Goal: Task Accomplishment & Management: Manage account settings

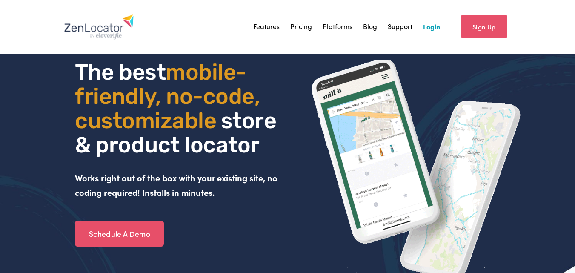
click at [280, 29] on link "Login" at bounding box center [431, 26] width 17 height 13
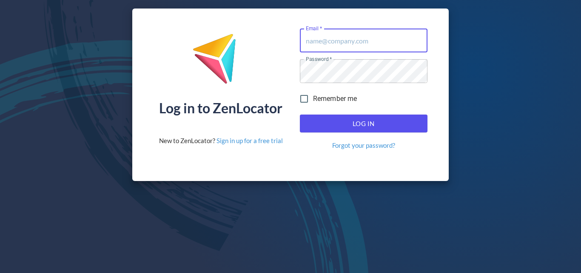
type input "steve@gippslandjersey.com.au"
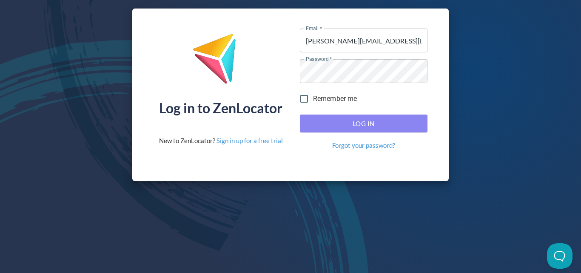
click at [397, 126] on span "Log In" at bounding box center [363, 123] width 109 height 11
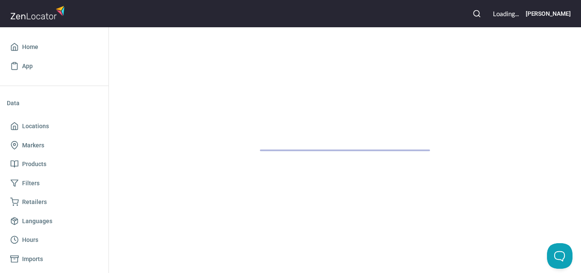
click at [316, 82] on div at bounding box center [345, 150] width 472 height 246
click at [481, 14] on icon "button" at bounding box center [477, 13] width 9 height 9
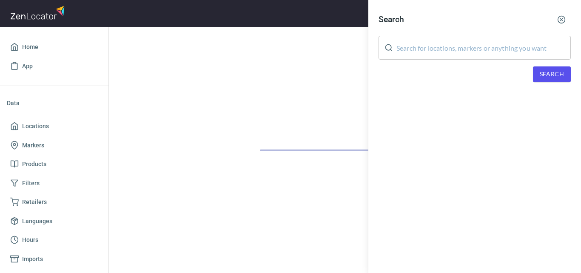
click at [561, 21] on icon "button" at bounding box center [561, 19] width 9 height 9
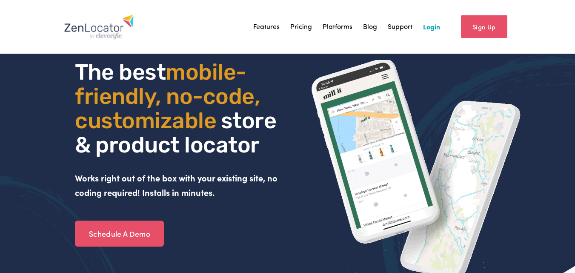
click at [431, 27] on link "Login" at bounding box center [431, 26] width 17 height 13
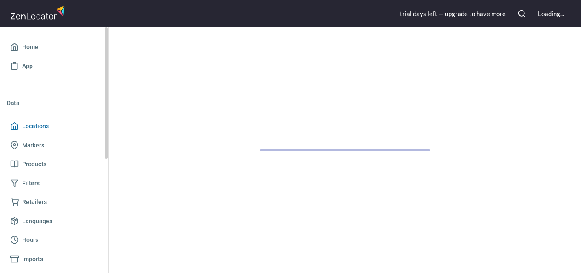
click at [38, 127] on span "Locations" at bounding box center [35, 126] width 27 height 11
click at [526, 15] on button "button" at bounding box center [522, 13] width 19 height 19
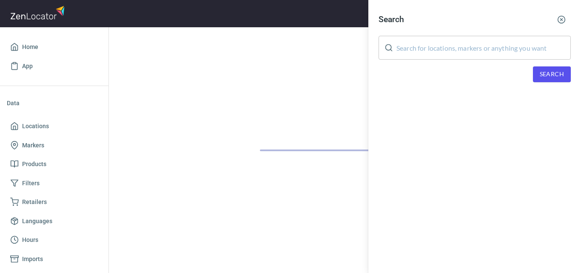
click at [561, 20] on line "button" at bounding box center [562, 20] width 2 height 2
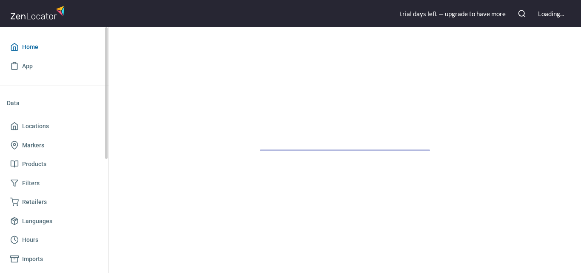
click at [41, 48] on span "Home" at bounding box center [54, 47] width 88 height 11
click at [521, 13] on icon "button" at bounding box center [522, 13] width 9 height 9
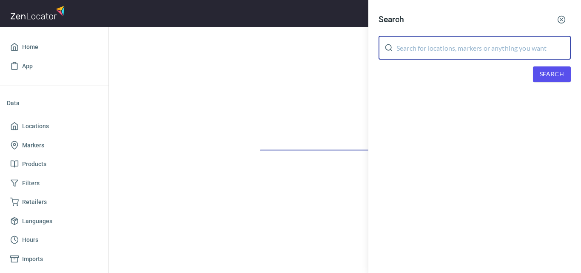
click at [512, 54] on input "text" at bounding box center [484, 48] width 174 height 24
paste input "Cellar and Pantry"
type input "Cellar and Pantry"
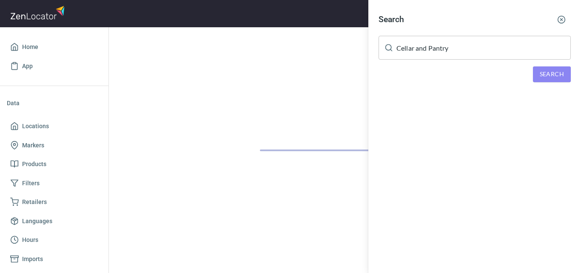
click at [541, 75] on span "Search" at bounding box center [552, 74] width 24 height 11
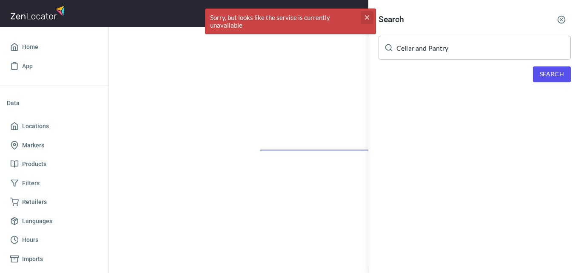
click at [364, 17] on icon "cross" at bounding box center [367, 17] width 7 height 7
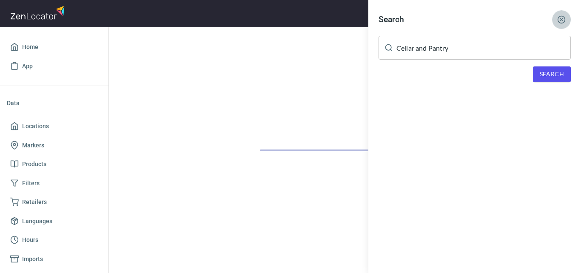
click at [562, 18] on icon "button" at bounding box center [561, 19] width 9 height 9
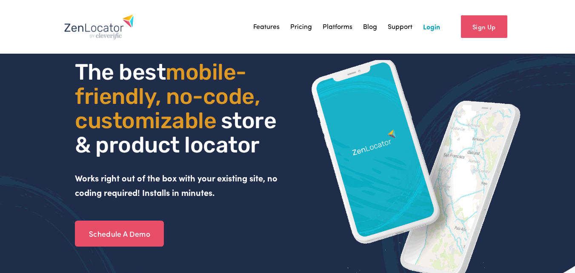
click at [430, 29] on link "Login" at bounding box center [431, 26] width 17 height 13
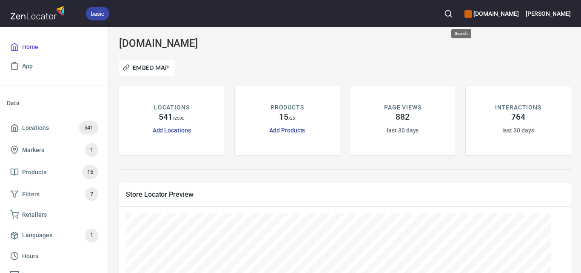
click at [453, 13] on icon "button" at bounding box center [448, 13] width 9 height 9
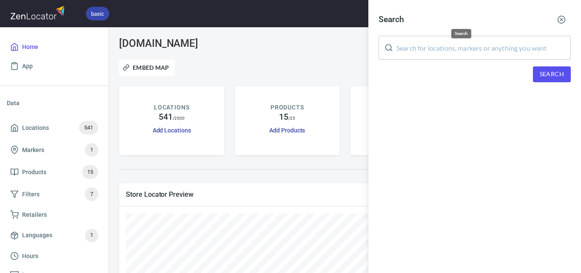
click at [475, 51] on input "text" at bounding box center [484, 48] width 174 height 24
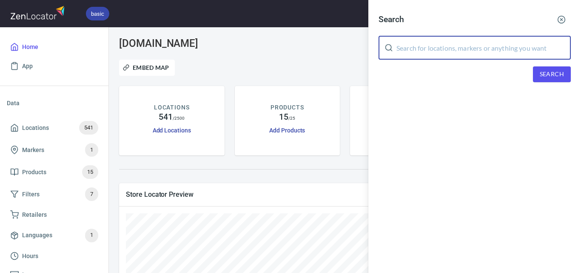
paste input "Cellar and Pantry"
type input "Cellar and Pantry"
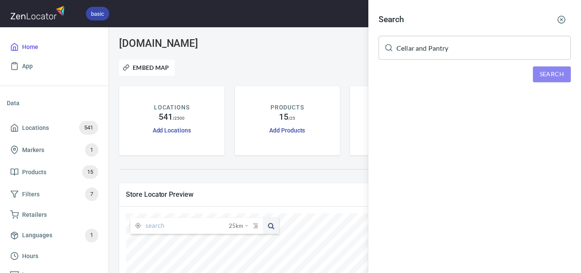
click at [543, 75] on span "Search" at bounding box center [552, 74] width 24 height 11
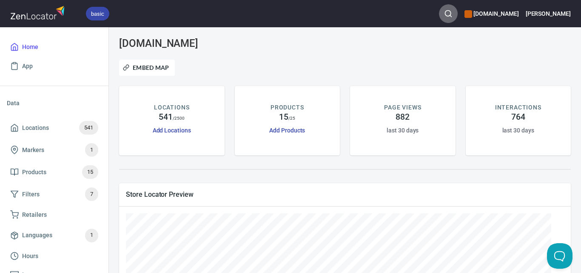
click at [453, 14] on icon "button" at bounding box center [448, 13] width 9 height 9
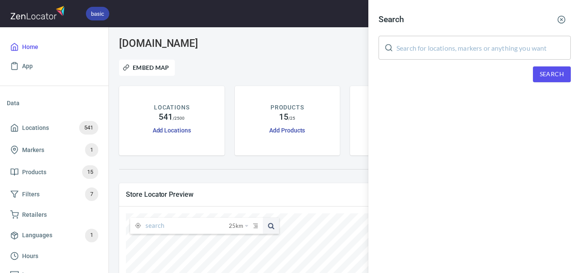
click at [494, 54] on input "text" at bounding box center [484, 48] width 174 height 24
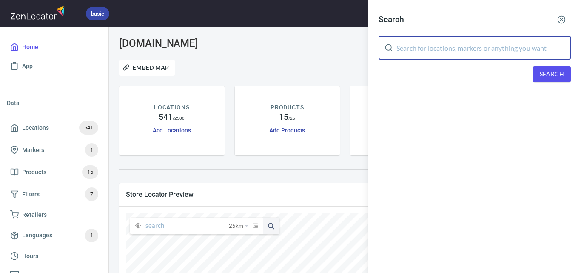
paste input "The Hot Bird"
type input "The Hot Bird"
click at [548, 70] on span "Search" at bounding box center [552, 74] width 24 height 11
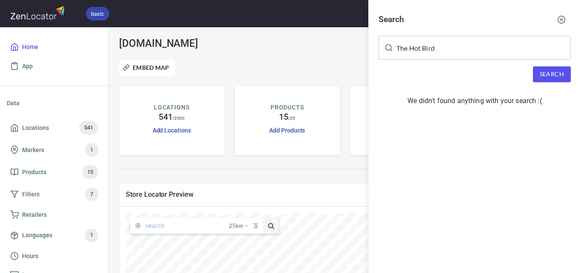
click at [563, 20] on line "button" at bounding box center [562, 20] width 2 height 2
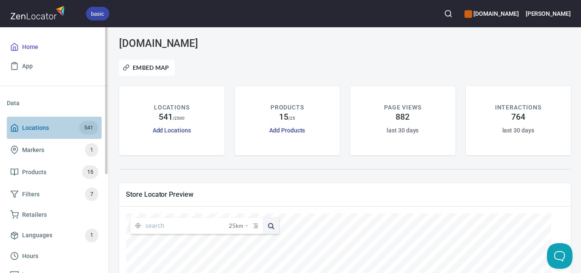
click at [57, 128] on span "Locations 541" at bounding box center [54, 128] width 88 height 14
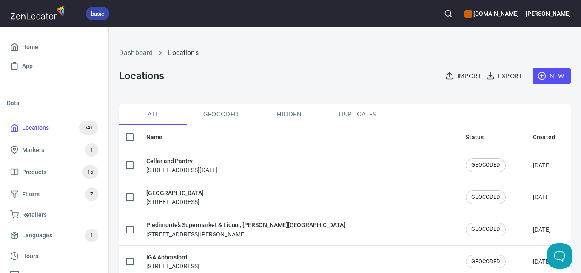
checkbox input "false"
click at [547, 74] on span "New" at bounding box center [552, 76] width 25 height 11
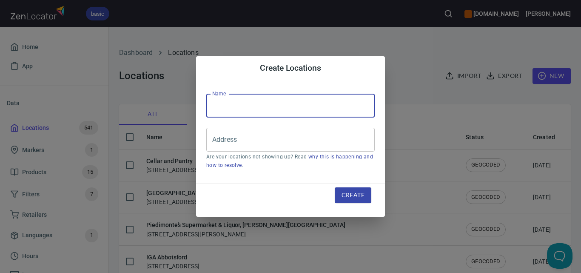
click at [266, 111] on input "text" at bounding box center [290, 106] width 169 height 24
paste input "The Hot Bird"
click at [253, 149] on div "Address" at bounding box center [290, 140] width 169 height 24
type input "The Hot Bird"
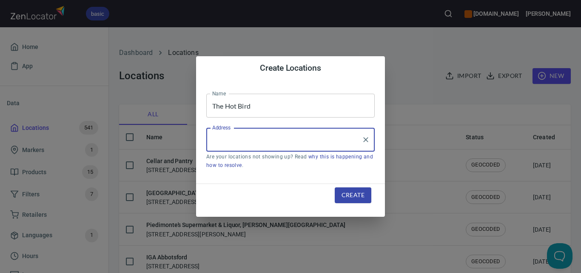
paste input "[STREET_ADDRESS]"
drag, startPoint x: 337, startPoint y: 140, endPoint x: 298, endPoint y: 144, distance: 38.9
click at [298, 144] on input "[STREET_ADDRESS]" at bounding box center [284, 139] width 148 height 16
type input "[STREET_ADDRESS]"
click at [366, 142] on icon "Clear" at bounding box center [366, 139] width 9 height 9
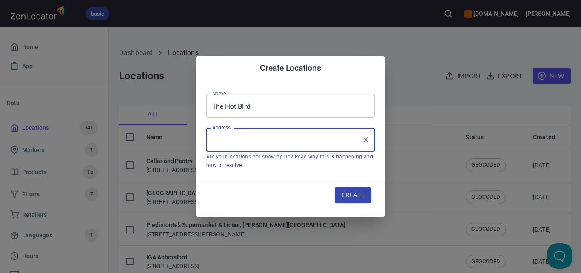
click at [432, 84] on div "Create Locations Name The Hot Bird Name Address Address Are your locations not …" at bounding box center [290, 136] width 581 height 273
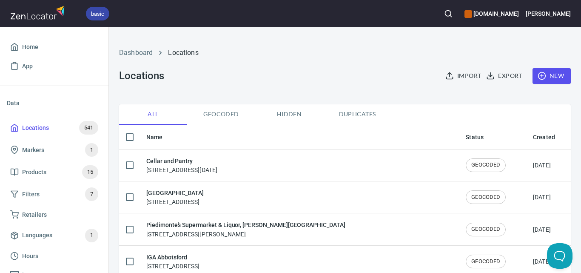
click at [539, 78] on icon "button" at bounding box center [542, 75] width 9 height 9
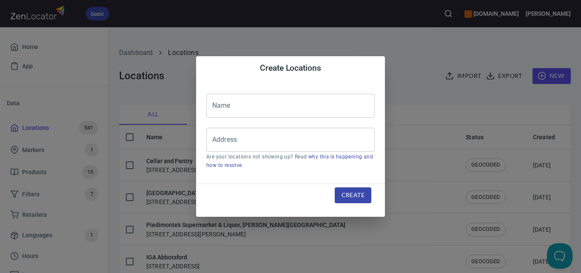
click at [418, 63] on div "Create Locations Name Name Address Address Are your locations not showing up? R…" at bounding box center [290, 136] width 581 height 273
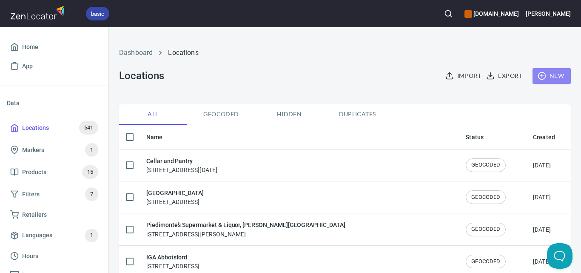
click at [547, 79] on span "New" at bounding box center [552, 76] width 25 height 11
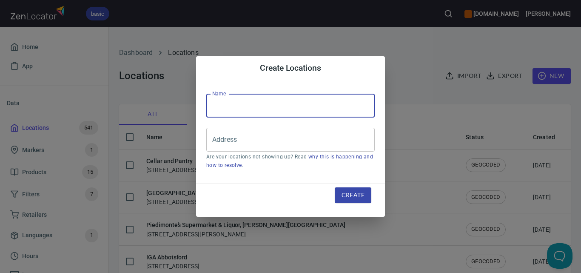
click at [248, 109] on input "text" at bounding box center [290, 106] width 169 height 24
type input "The Hot Bird"
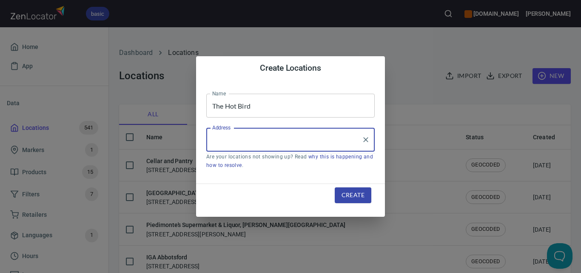
click at [292, 141] on input "Address" at bounding box center [284, 139] width 148 height 16
paste input "[STREET_ADDRESS]"
type input "[STREET_ADDRESS]"
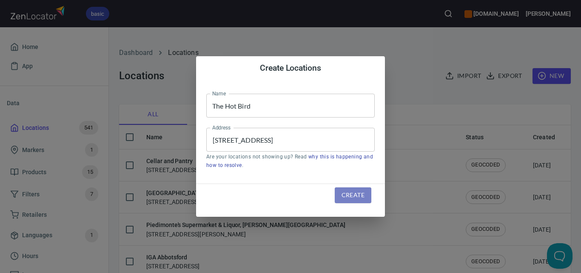
click at [360, 193] on span "Create" at bounding box center [353, 195] width 23 height 11
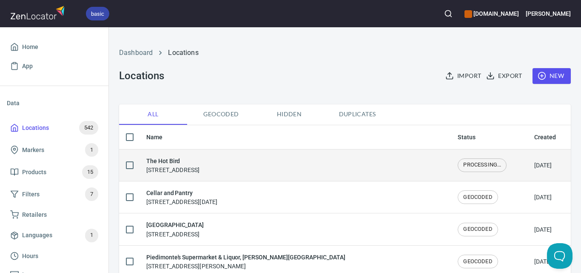
click at [464, 162] on span "PROCESSING..." at bounding box center [482, 165] width 48 height 8
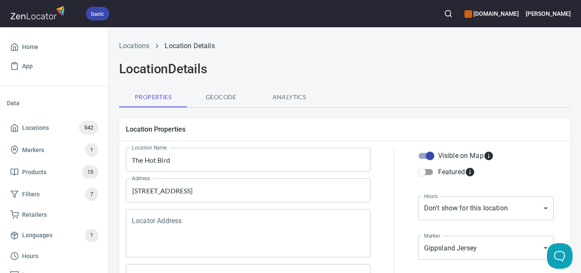
click at [236, 98] on span "Geocode" at bounding box center [221, 97] width 58 height 11
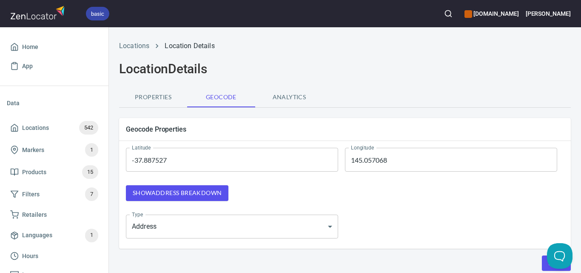
scroll to position [35, 0]
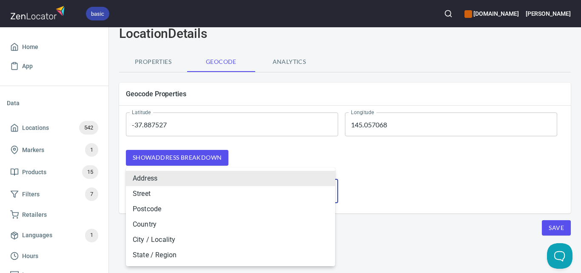
click at [244, 184] on body "basic [DOMAIN_NAME] [PERSON_NAME] Home App Data Locations 542 Markers 1 Product…" at bounding box center [290, 136] width 581 height 273
click at [467, 220] on div at bounding box center [290, 136] width 581 height 273
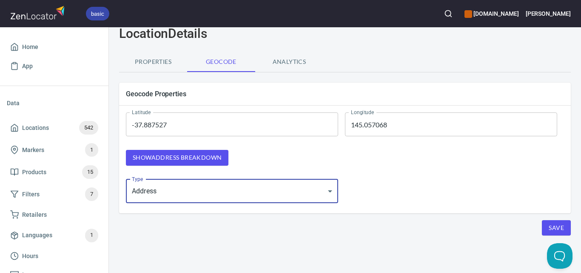
click at [444, 201] on div "Latitude -37.887527 Latitude Longitude 145.057068 Longitude Show address breakd…" at bounding box center [345, 158] width 452 height 104
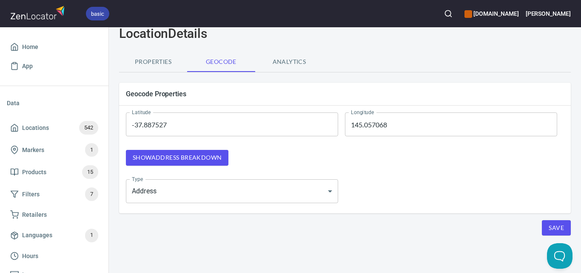
click at [150, 68] on button "Properties" at bounding box center [153, 61] width 68 height 20
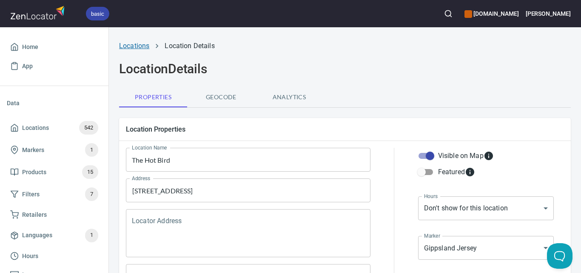
click at [130, 46] on link "Locations" at bounding box center [134, 46] width 30 height 8
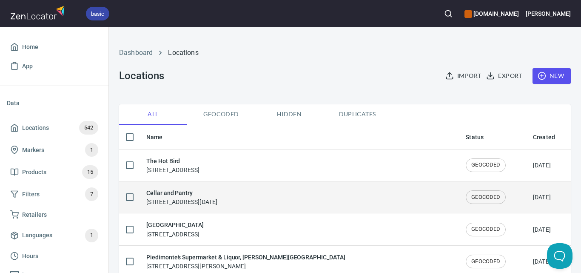
click at [474, 198] on span "GEOCODED" at bounding box center [485, 197] width 39 height 8
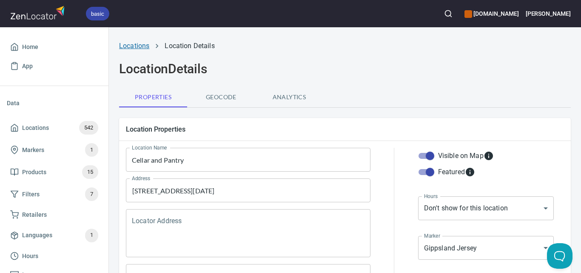
click at [134, 48] on link "Locations" at bounding box center [134, 46] width 30 height 8
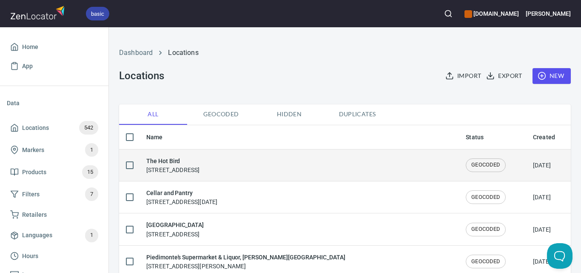
click at [471, 168] on span "GEOCODED" at bounding box center [485, 165] width 39 height 8
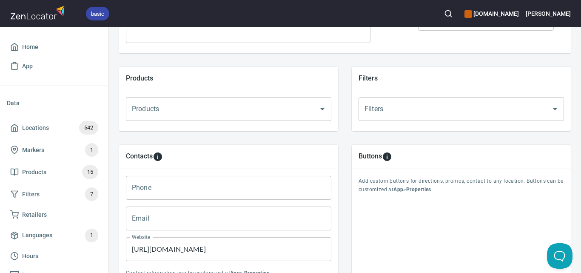
scroll to position [351, 0]
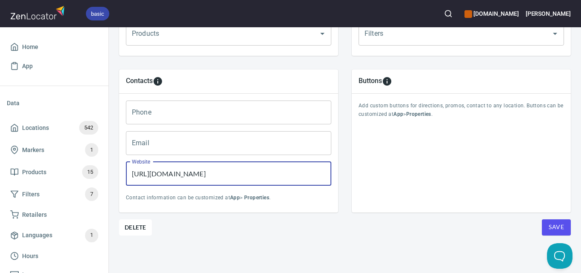
click at [249, 171] on input "[URL][DOMAIN_NAME]" at bounding box center [229, 174] width 206 height 24
click at [250, 171] on input "[URL][DOMAIN_NAME]" at bounding box center [229, 174] width 206 height 24
paste input "www.thehotbird"
type input "[URL][DOMAIN_NAME]"
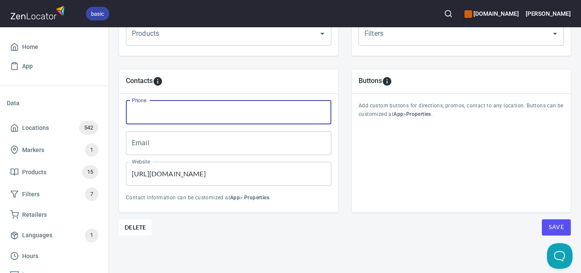
click at [243, 115] on input "Phone" at bounding box center [229, 112] width 206 height 24
click at [550, 222] on span "Save" at bounding box center [556, 227] width 15 height 11
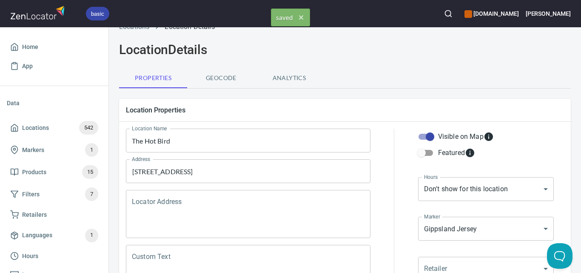
scroll to position [0, 0]
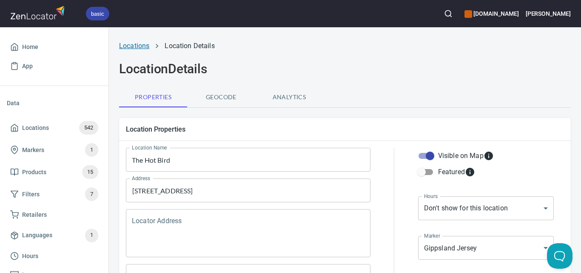
click at [137, 47] on link "Locations" at bounding box center [134, 46] width 30 height 8
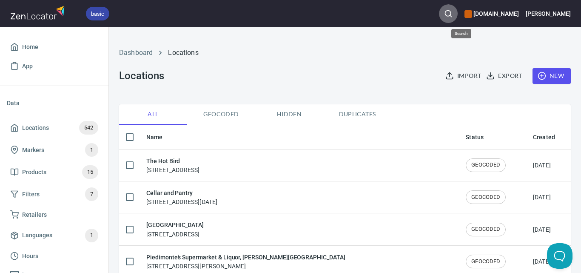
click at [453, 10] on icon "button" at bounding box center [448, 13] width 9 height 9
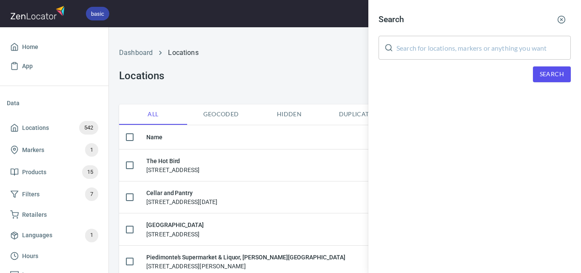
click at [434, 53] on input "text" at bounding box center [484, 48] width 174 height 24
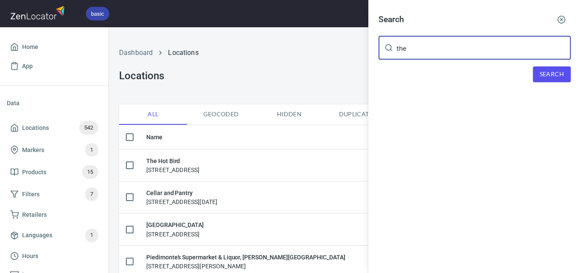
type input "the"
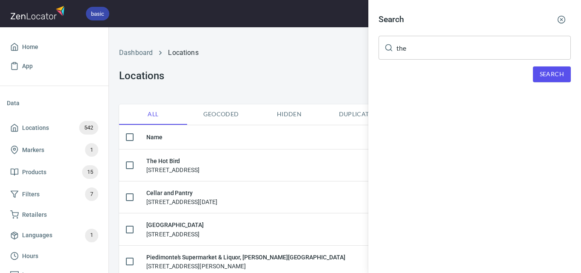
click at [59, 47] on div at bounding box center [290, 136] width 581 height 273
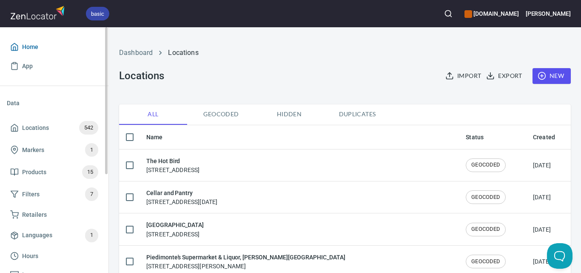
click at [20, 46] on span "Home" at bounding box center [54, 47] width 88 height 11
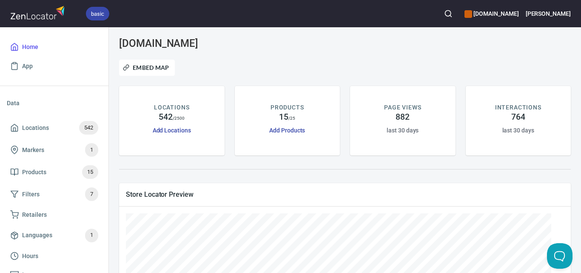
click at [453, 11] on icon "button" at bounding box center [448, 13] width 9 height 9
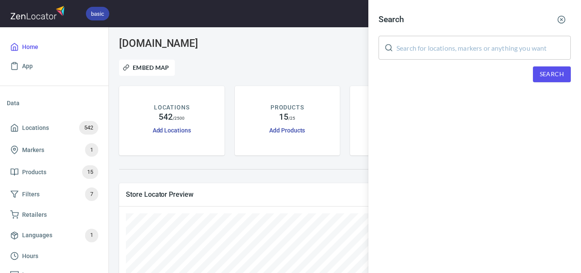
click at [443, 57] on input "text" at bounding box center [484, 48] width 174 height 24
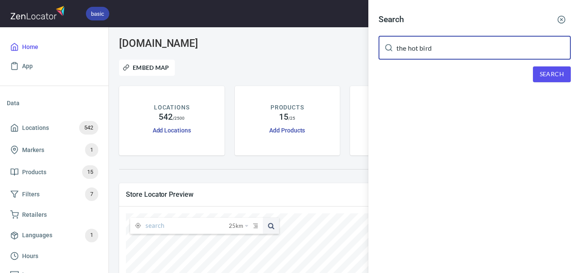
type input "the hot bird"
click at [552, 69] on span "Search" at bounding box center [552, 74] width 24 height 11
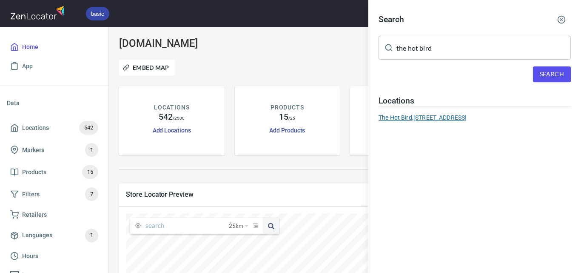
click at [483, 118] on div "The Hot Bird, [STREET_ADDRESS]" at bounding box center [475, 117] width 192 height 9
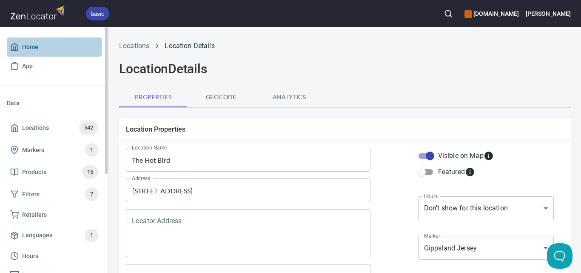
click at [33, 44] on span "Home" at bounding box center [30, 47] width 16 height 11
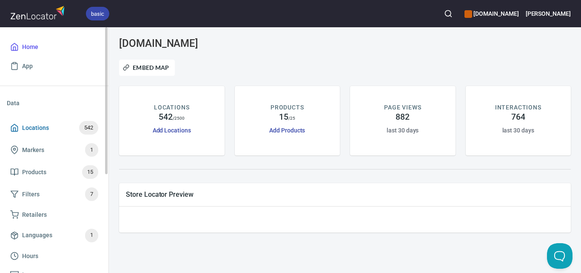
click at [59, 124] on span "Locations 542" at bounding box center [54, 128] width 88 height 14
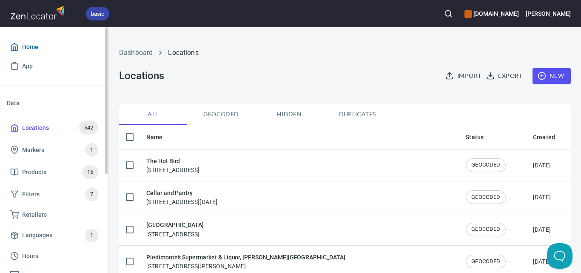
click at [26, 40] on link "Home" at bounding box center [54, 46] width 95 height 19
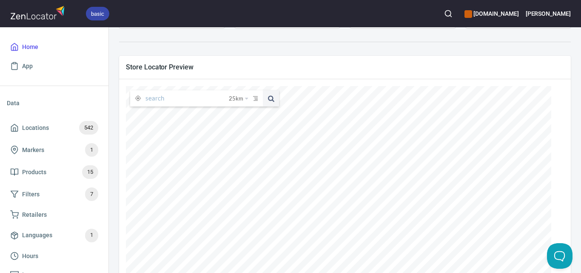
scroll to position [128, 0]
click at [193, 99] on input "text" at bounding box center [187, 98] width 83 height 16
paste input "[URL][DOMAIN_NAME]"
type input "[URL][DOMAIN_NAME]"
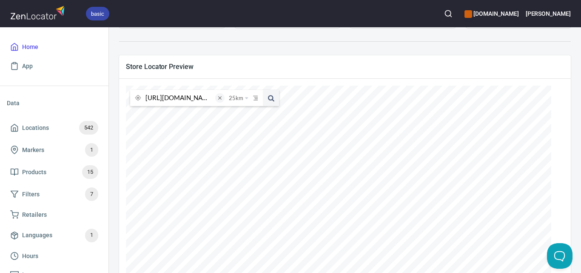
click at [220, 98] on span at bounding box center [219, 97] width 9 height 9
type input "the hot bird"
click at [263, 90] on button at bounding box center [271, 98] width 16 height 16
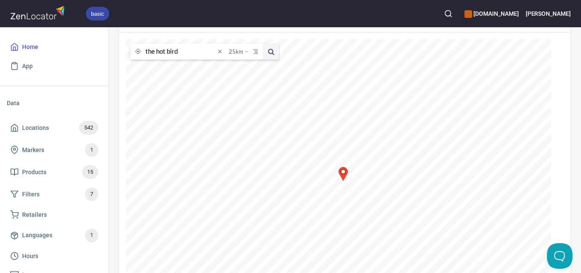
scroll to position [46, 0]
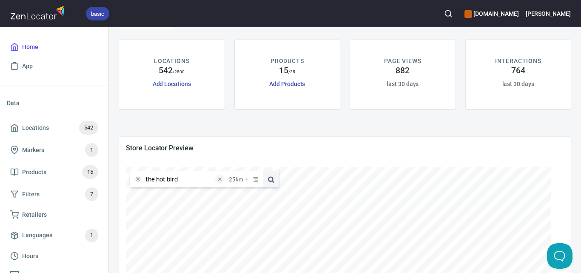
click at [220, 177] on span at bounding box center [219, 178] width 9 height 9
click at [453, 15] on icon "button" at bounding box center [448, 13] width 9 height 9
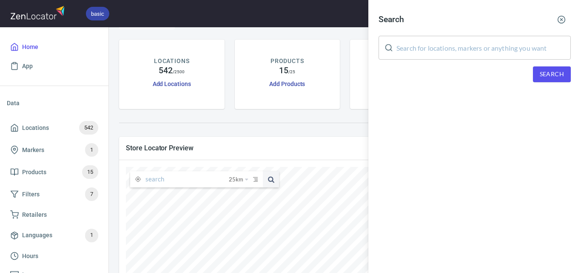
click at [464, 57] on input "text" at bounding box center [484, 48] width 174 height 24
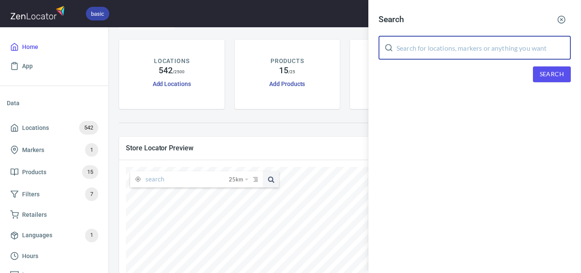
paste input "[URL][DOMAIN_NAME]"
type input "[URL][DOMAIN_NAME]"
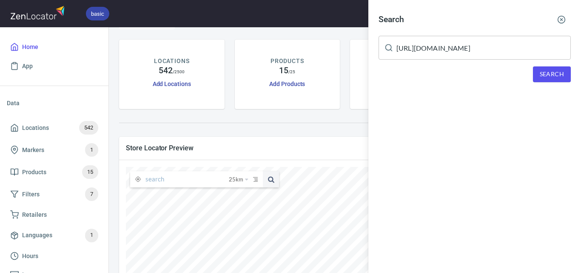
drag, startPoint x: 181, startPoint y: 216, endPoint x: 131, endPoint y: 210, distance: 49.7
click at [131, 210] on div at bounding box center [290, 136] width 581 height 273
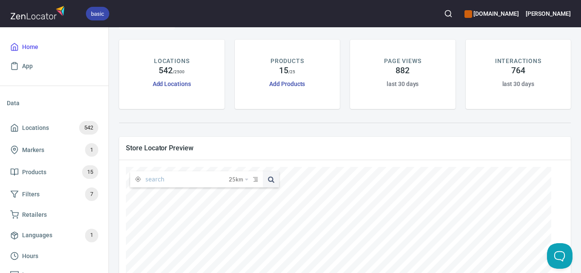
click at [451, 14] on circle "button" at bounding box center [449, 14] width 6 height 6
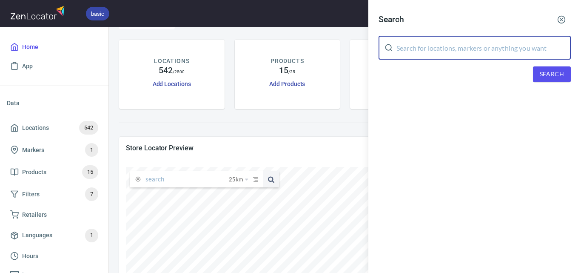
click at [459, 50] on input "text" at bounding box center [484, 48] width 174 height 24
paste input "The Hot Bird"
type input "The Hot Bird"
click at [552, 74] on span "Search" at bounding box center [552, 74] width 24 height 11
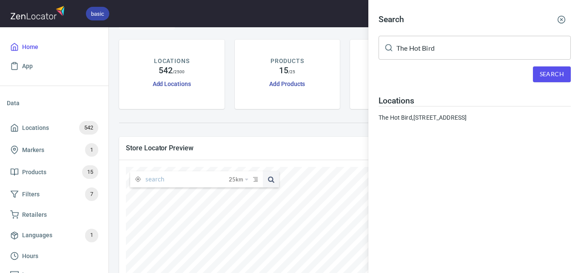
click at [502, 103] on h4 "Locations" at bounding box center [475, 101] width 192 height 10
click at [417, 117] on div "The Hot Bird, [STREET_ADDRESS]" at bounding box center [475, 117] width 192 height 9
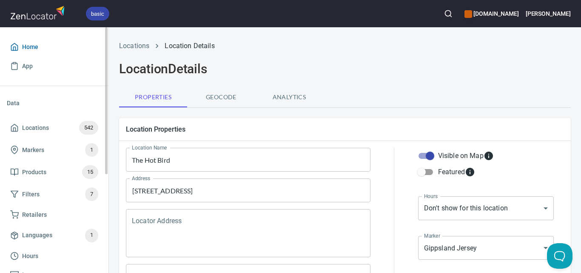
click at [54, 47] on span "Home" at bounding box center [54, 47] width 88 height 11
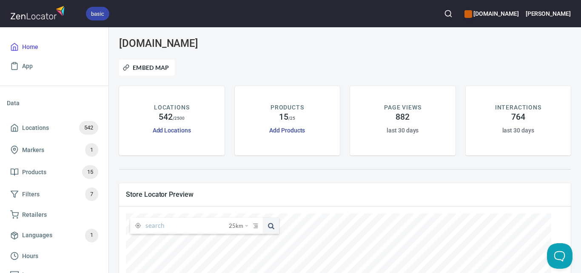
scroll to position [170, 0]
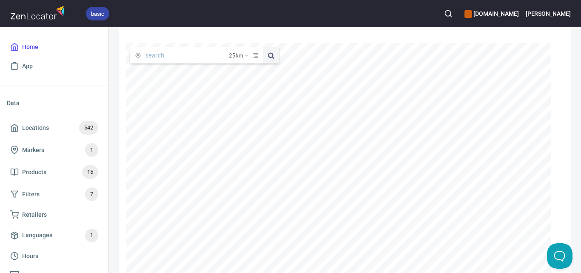
click at [200, 54] on input "text" at bounding box center [187, 55] width 83 height 16
paste input "The Hot Bird"
type input "The Hot Bird"
click at [263, 47] on button at bounding box center [271, 55] width 16 height 16
click at [31, 128] on span "Locations" at bounding box center [35, 128] width 27 height 11
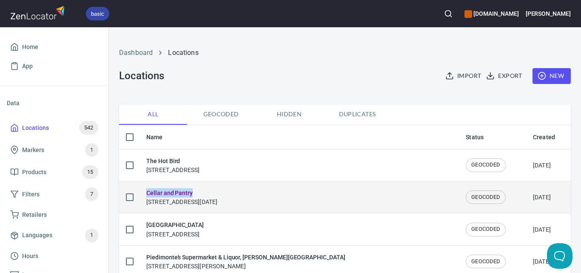
drag, startPoint x: 189, startPoint y: 190, endPoint x: 143, endPoint y: 192, distance: 45.2
click at [144, 192] on td "Cellar and Pantry [STREET_ADDRESS][DATE]" at bounding box center [300, 197] width 320 height 32
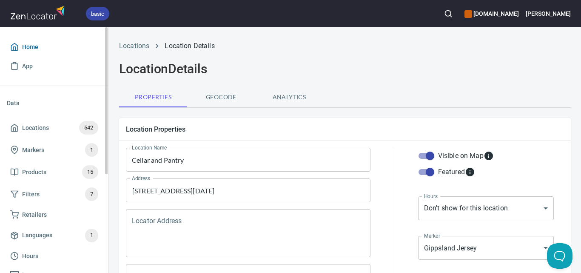
click at [66, 46] on span "Home" at bounding box center [54, 47] width 88 height 11
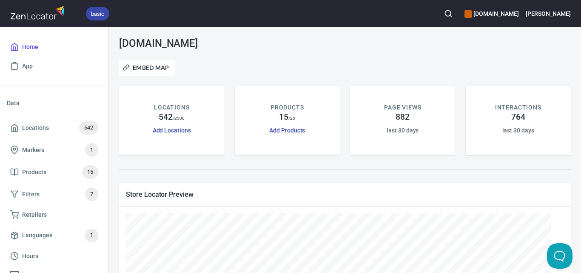
click at [453, 13] on icon "button" at bounding box center [448, 13] width 9 height 9
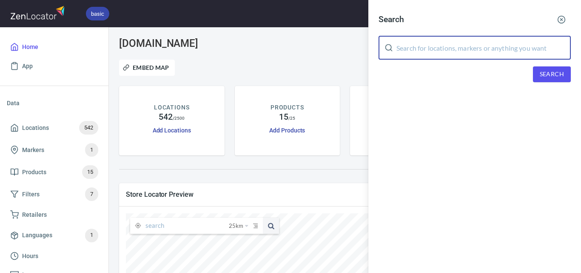
click at [458, 51] on input "text" at bounding box center [484, 48] width 174 height 24
paste input "The Hot Bird"
type input "The Hot Bird"
click at [547, 72] on span "Search" at bounding box center [552, 74] width 24 height 11
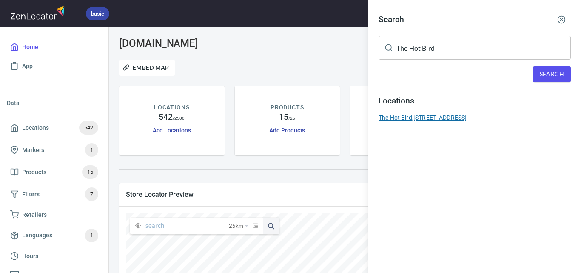
click at [425, 117] on div "The Hot Bird, [STREET_ADDRESS]" at bounding box center [475, 117] width 192 height 9
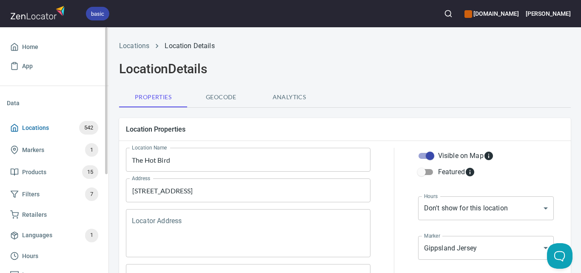
click at [43, 129] on span "Locations" at bounding box center [35, 128] width 27 height 11
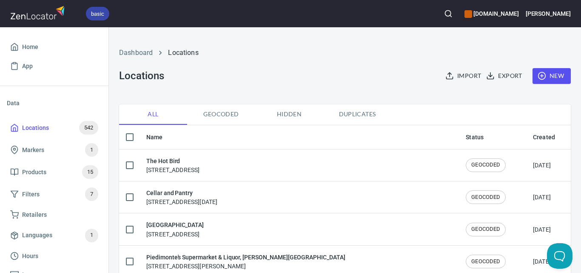
click at [539, 75] on icon "button" at bounding box center [542, 75] width 9 height 9
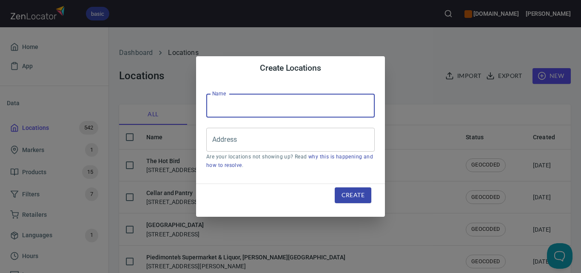
click at [237, 105] on input "text" at bounding box center [290, 106] width 169 height 24
paste input "[PERSON_NAME] Fruit Market"
type input "[PERSON_NAME] Fruit Market"
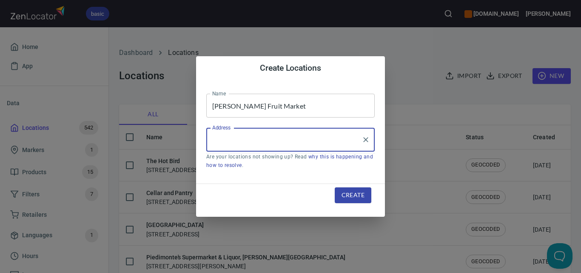
click at [249, 136] on input "Address" at bounding box center [284, 139] width 148 height 16
paste input "[STREET_ADDRESS][PERSON_NAME]"
type input "[STREET_ADDRESS][PERSON_NAME]"
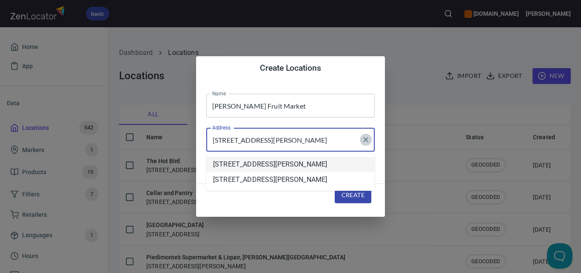
click at [367, 137] on icon "Clear" at bounding box center [366, 139] width 9 height 9
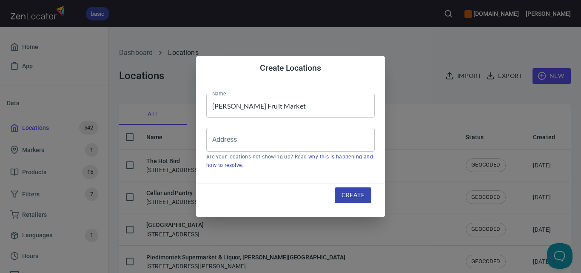
click at [419, 92] on div "Create Locations Name [PERSON_NAME] Fruit Market Name Address Address Are your …" at bounding box center [290, 136] width 581 height 273
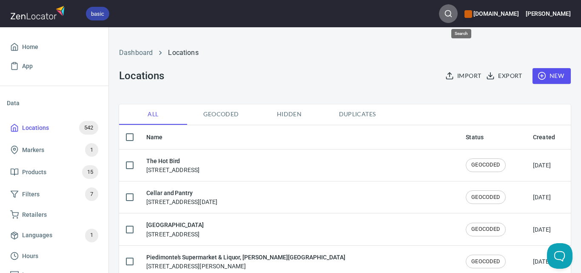
click at [453, 13] on icon "button" at bounding box center [448, 13] width 9 height 9
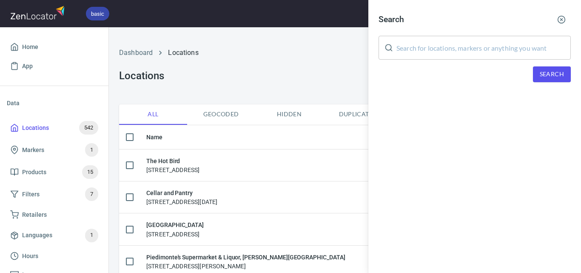
click at [474, 53] on input "text" at bounding box center [484, 48] width 174 height 24
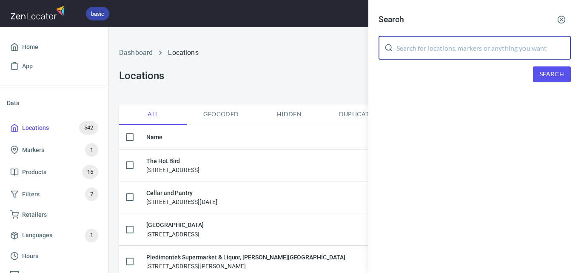
paste input "[PERSON_NAME]"
type input "[PERSON_NAME]"
click at [542, 75] on span "Search" at bounding box center [552, 74] width 24 height 11
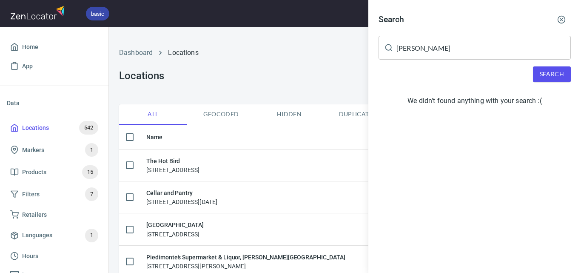
click at [233, 94] on div at bounding box center [290, 136] width 581 height 273
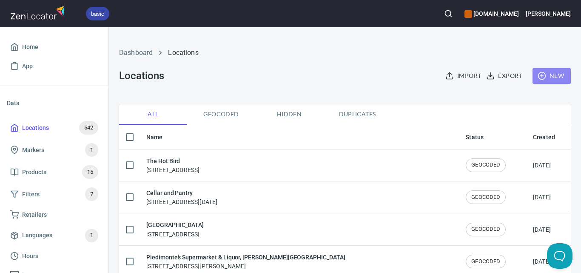
click at [561, 72] on button "New" at bounding box center [552, 76] width 38 height 16
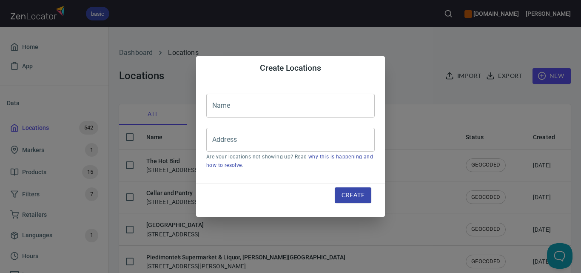
click at [311, 106] on input "text" at bounding box center [290, 106] width 169 height 24
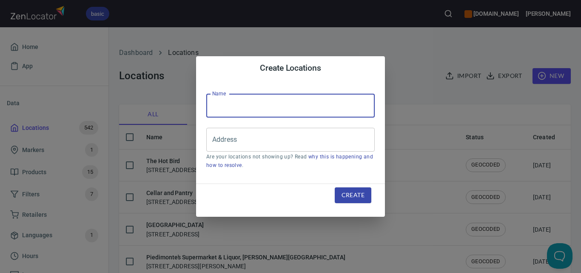
type input "[PERSON_NAME] Fruit Market"
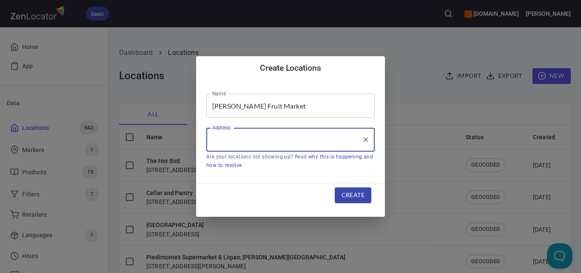
click at [277, 142] on input "Address" at bounding box center [284, 139] width 148 height 16
paste input "[PERSON_NAME]"
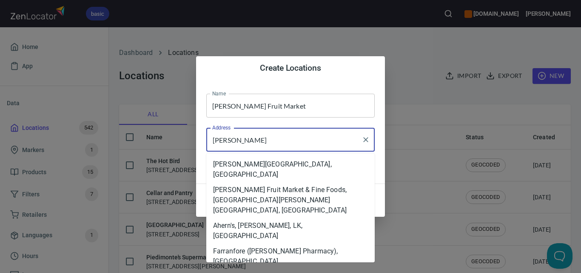
type input "[PERSON_NAME]"
click at [277, 142] on input "[PERSON_NAME]" at bounding box center [284, 139] width 148 height 16
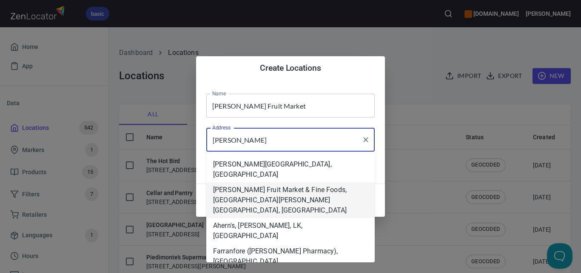
drag, startPoint x: 209, startPoint y: 178, endPoint x: 422, endPoint y: 98, distance: 227.3
click at [422, 98] on body "basic [DOMAIN_NAME] [PERSON_NAME] Home App Data Locations 542 Markers 1 Product…" at bounding box center [290, 136] width 581 height 273
click at [365, 141] on icon "Clear" at bounding box center [365, 139] width 5 height 5
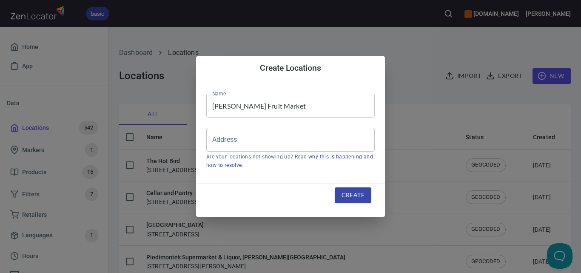
click at [423, 71] on div "Create Locations Name [PERSON_NAME] Fruit Market Name Address Address Are your …" at bounding box center [290, 136] width 581 height 273
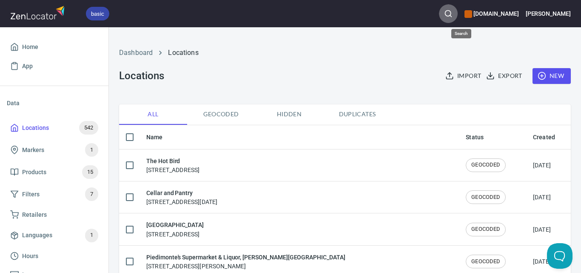
click at [456, 16] on button "button" at bounding box center [448, 13] width 19 height 19
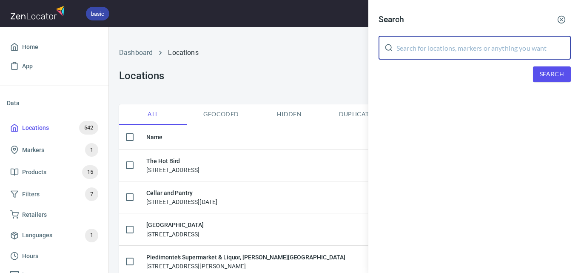
click at [477, 57] on input "text" at bounding box center [484, 48] width 174 height 24
paste input "[PERSON_NAME] Fruit Market"
type input "[PERSON_NAME] Fruit Market"
click at [545, 74] on span "Search" at bounding box center [552, 74] width 24 height 11
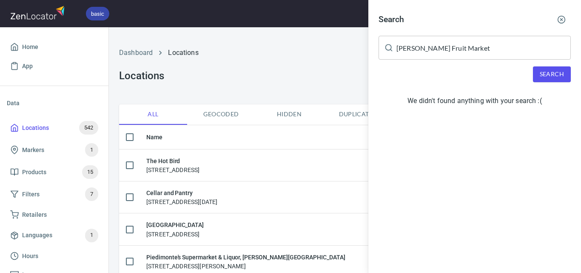
click at [42, 46] on div at bounding box center [290, 136] width 581 height 273
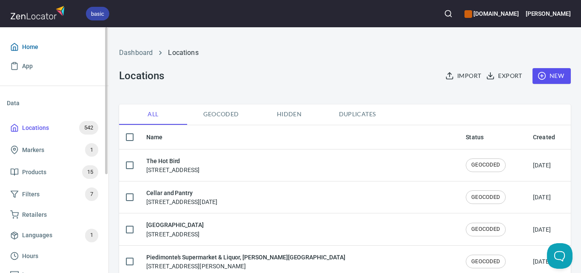
click at [28, 51] on span "Home" at bounding box center [30, 47] width 16 height 11
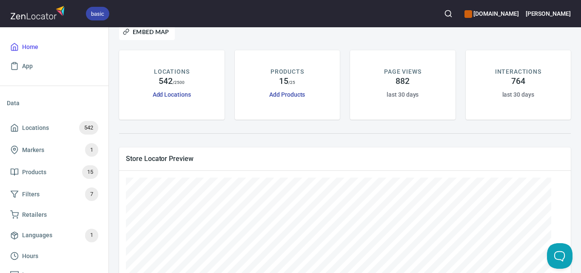
scroll to position [85, 0]
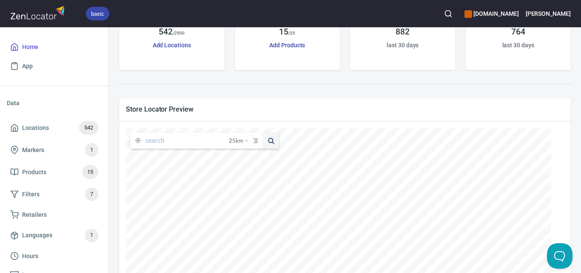
click at [180, 143] on input "text" at bounding box center [187, 140] width 83 height 16
paste input "[PERSON_NAME] Fruit Market"
type input "[PERSON_NAME] Fruit Market"
click at [273, 143] on span at bounding box center [271, 140] width 16 height 16
click at [48, 130] on span "Locations" at bounding box center [35, 128] width 27 height 11
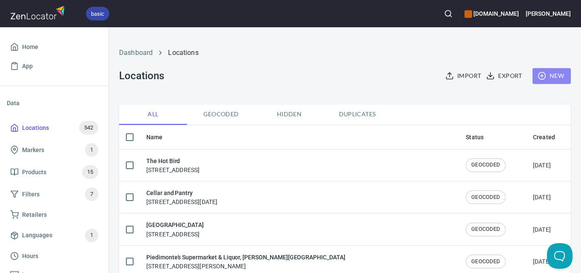
click at [543, 74] on span "New" at bounding box center [552, 76] width 25 height 11
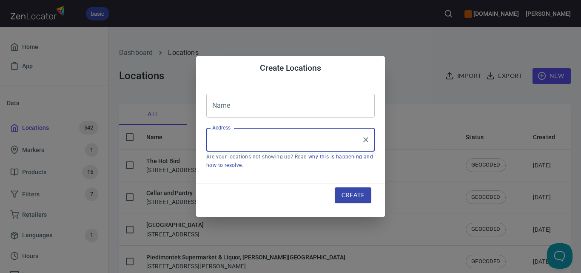
click at [303, 146] on input "Address" at bounding box center [284, 139] width 148 height 16
click at [279, 107] on input "text" at bounding box center [290, 106] width 169 height 24
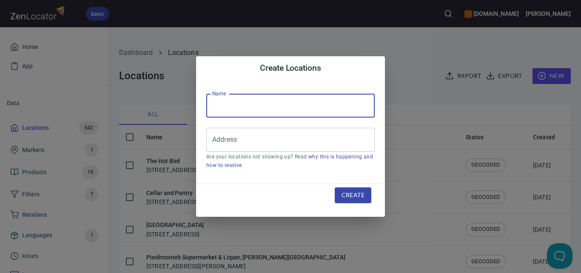
type input "[PERSON_NAME] Fruit Market"
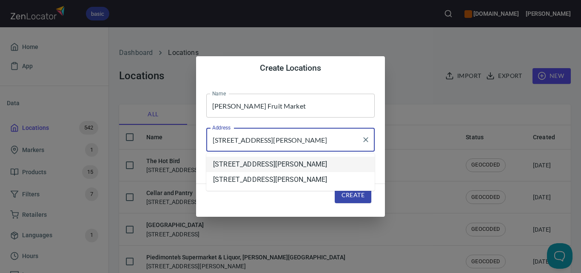
click at [313, 164] on li "[STREET_ADDRESS][PERSON_NAME]" at bounding box center [290, 164] width 169 height 15
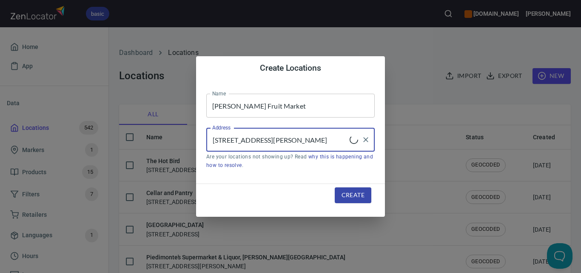
type input "[STREET_ADDRESS][PERSON_NAME]"
click at [354, 196] on span "Create" at bounding box center [353, 195] width 23 height 11
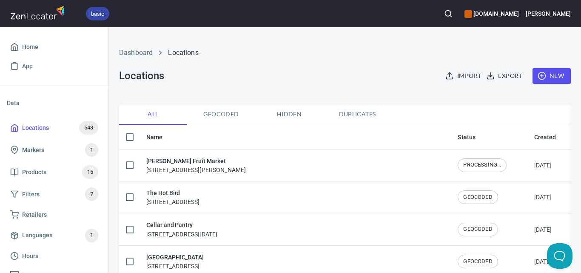
drag, startPoint x: 449, startPoint y: 162, endPoint x: 450, endPoint y: 166, distance: 4.3
click at [458, 163] on span "PROCESSING..." at bounding box center [482, 165] width 48 height 8
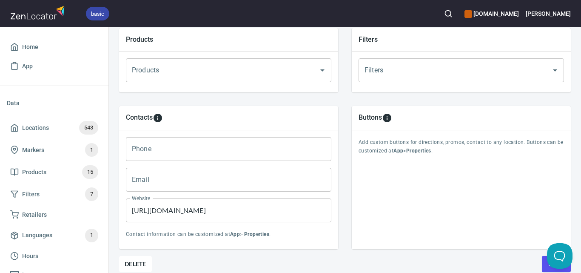
scroll to position [351, 0]
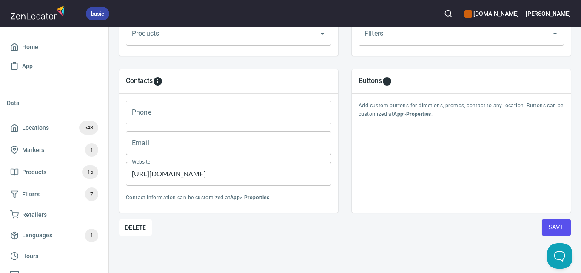
click at [205, 172] on input "[URL][DOMAIN_NAME]" at bounding box center [229, 174] width 206 height 24
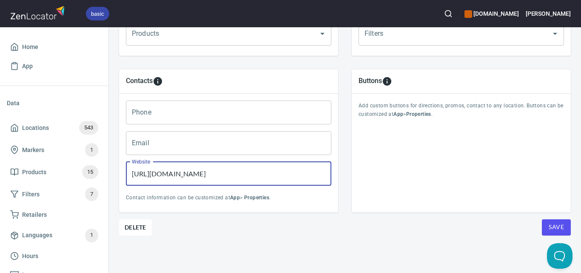
click at [205, 172] on input "[URL][DOMAIN_NAME]" at bounding box center [229, 174] width 206 height 24
paste input "[PERSON_NAME]"
type input "[URL][PERSON_NAME][DOMAIN_NAME]"
click at [549, 222] on span "Save" at bounding box center [556, 227] width 15 height 11
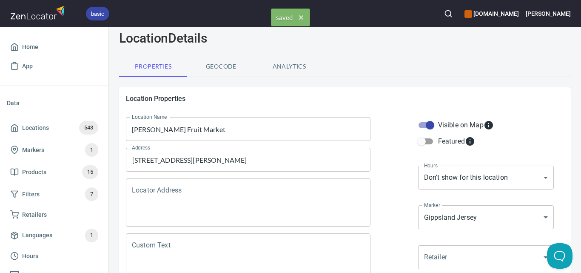
scroll to position [0, 0]
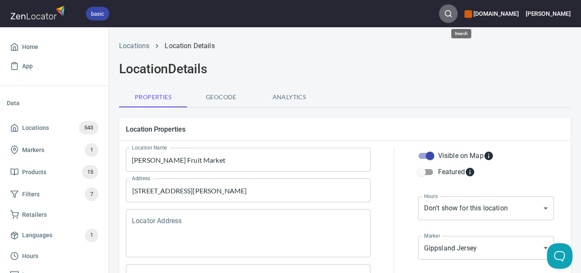
click at [453, 13] on icon "button" at bounding box center [448, 13] width 9 height 9
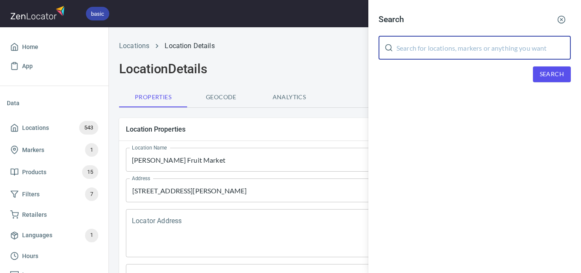
click at [469, 54] on input "text" at bounding box center [484, 48] width 174 height 24
paste input "[PERSON_NAME] Bleu Caulfield North"
type input "[PERSON_NAME] Bleu Caulfield North"
click at [559, 77] on span "Search" at bounding box center [552, 74] width 24 height 11
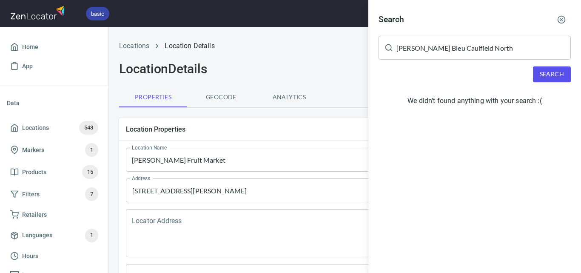
click at [50, 49] on div at bounding box center [290, 136] width 581 height 273
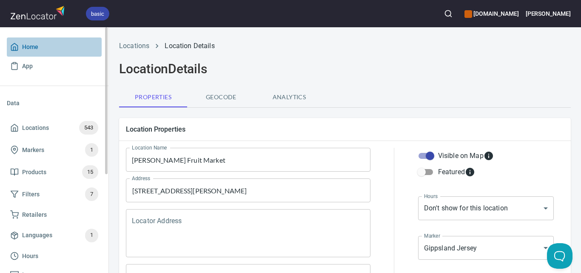
click at [21, 47] on span "Home" at bounding box center [54, 47] width 88 height 11
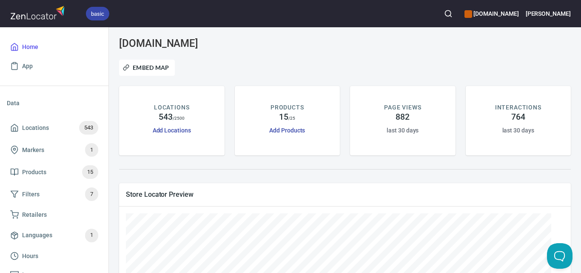
scroll to position [128, 0]
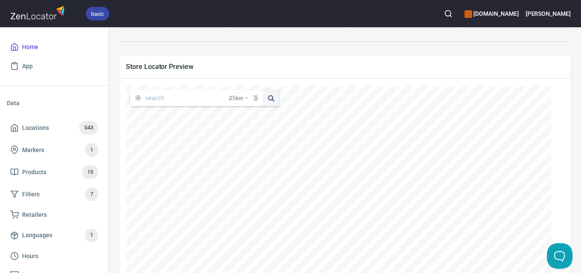
click at [172, 106] on input "text" at bounding box center [187, 98] width 83 height 16
paste input "[PERSON_NAME] Bleu Caulfield North"
type input "[PERSON_NAME] Bleu Caulfield North"
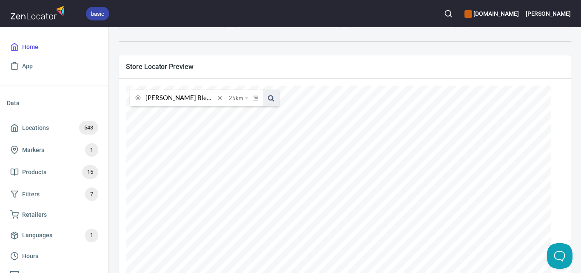
click at [271, 98] on span at bounding box center [271, 98] width 16 height 16
click at [222, 97] on span at bounding box center [219, 97] width 9 height 9
click at [375, 12] on div "basic [DOMAIN_NAME] [PERSON_NAME]" at bounding box center [290, 13] width 581 height 27
click at [171, 101] on input "text" at bounding box center [187, 98] width 83 height 16
paste input "[PERSON_NAME]"
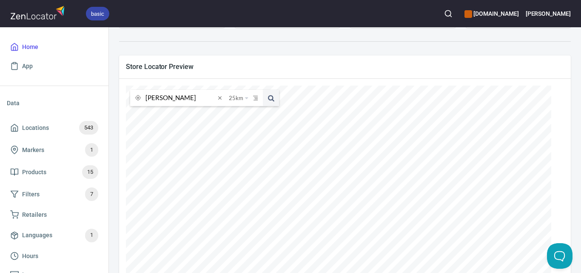
type input "[PERSON_NAME]"
click at [263, 90] on button at bounding box center [271, 98] width 16 height 16
click at [219, 96] on span at bounding box center [219, 97] width 9 height 9
click at [208, 101] on input "text" at bounding box center [187, 98] width 83 height 16
paste input "Lakes Entrance Foodworks"
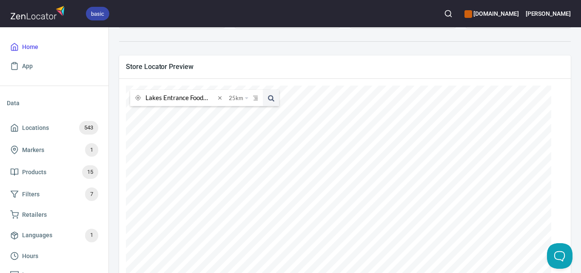
scroll to position [0, 8]
type input "Lakes Entrance Foodworks"
click at [263, 90] on button at bounding box center [271, 98] width 16 height 16
click at [202, 99] on input "Lakes Entrance Foodworks" at bounding box center [181, 98] width 70 height 16
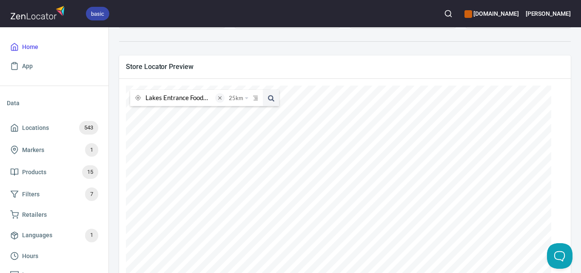
click at [219, 94] on span at bounding box center [219, 97] width 9 height 9
paste input "Champions [PERSON_NAME]"
type input "Champions IGA Strathfieldsaye"
click at [263, 90] on button at bounding box center [271, 98] width 16 height 16
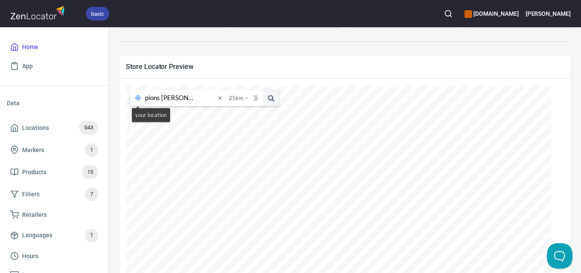
scroll to position [0, 0]
drag, startPoint x: 192, startPoint y: 97, endPoint x: 131, endPoint y: 103, distance: 61.9
click at [131, 103] on div "Champions IGA Strathfieldsaye 25 km 25 kilometers 50 kilometers 100 kilometers …" at bounding box center [204, 98] width 149 height 16
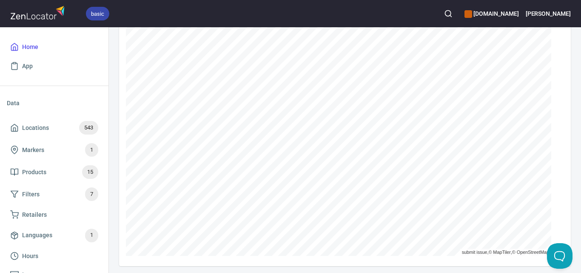
scroll to position [85, 0]
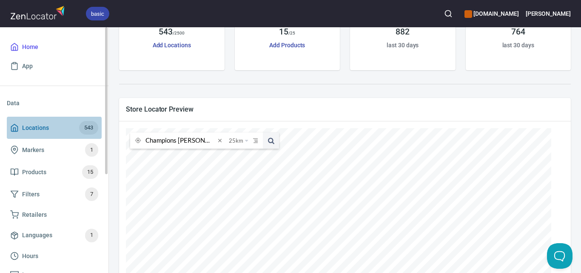
click at [49, 122] on span "Locations 543" at bounding box center [54, 128] width 88 height 14
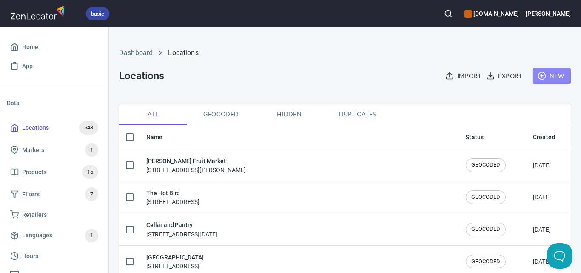
click at [546, 76] on span "New" at bounding box center [552, 76] width 25 height 11
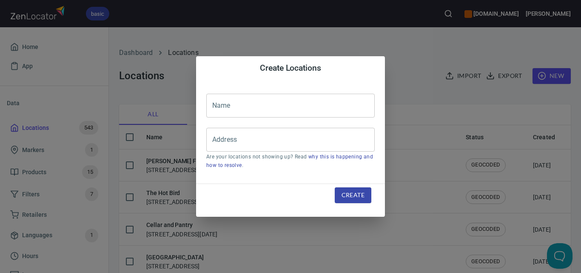
click at [251, 103] on input "text" at bounding box center [290, 106] width 169 height 24
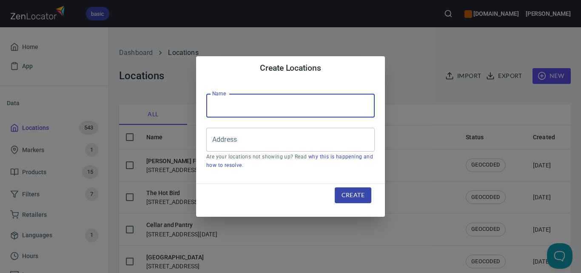
paste input "Champions IGA Strathfieldsaye"
type input "Champions IGA Strathfieldsaye"
click at [317, 144] on input "Address" at bounding box center [284, 139] width 148 height 16
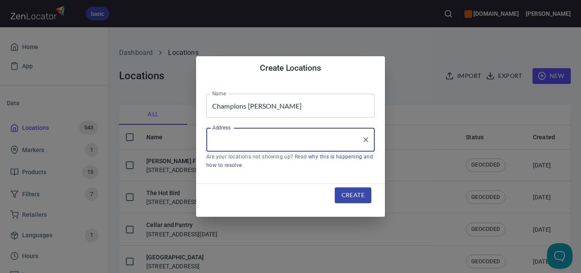
paste input "939 Wellington St, Strathfieldsaye, VIC 3551"
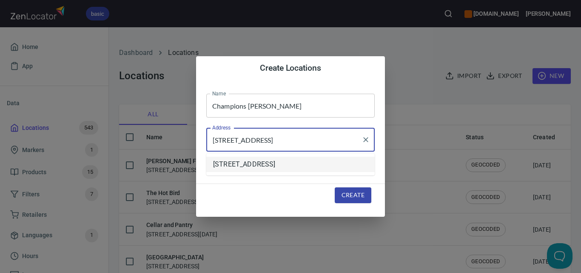
click at [326, 166] on li "939 Wellington Street, Strathfieldsaye, VIC, Australia" at bounding box center [290, 164] width 169 height 15
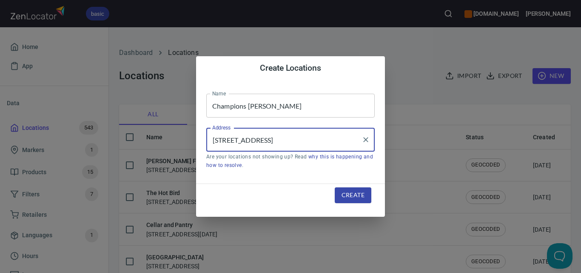
type input "939 Wellington Street, Strathfieldsaye, VIC, Australia"
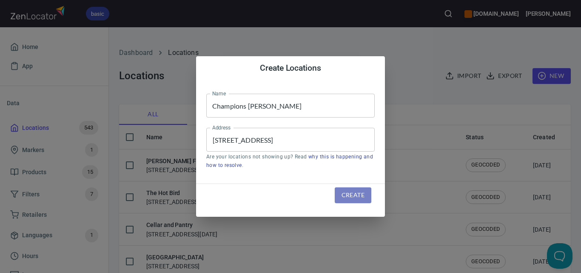
click at [358, 191] on span "Create" at bounding box center [353, 195] width 23 height 11
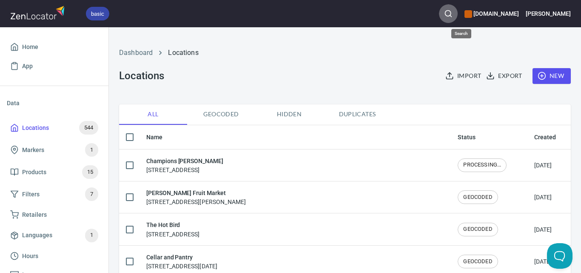
click at [453, 12] on icon "button" at bounding box center [448, 13] width 9 height 9
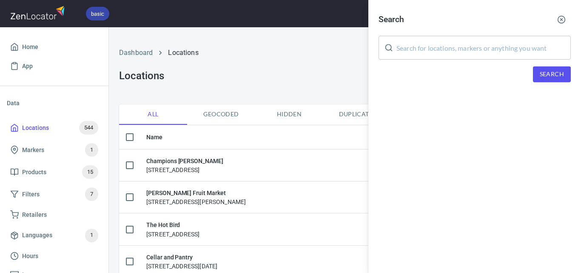
drag, startPoint x: 466, startPoint y: 38, endPoint x: 468, endPoint y: 45, distance: 7.3
click at [468, 43] on input "text" at bounding box center [484, 48] width 174 height 24
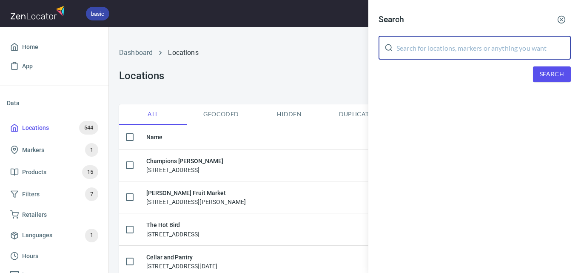
paste input "Champions IGA Maddingley"
type input "Champions IGA Maddingley"
click at [545, 63] on div "Search Champions IGA Maddingley ​ Search" at bounding box center [475, 53] width 213 height 106
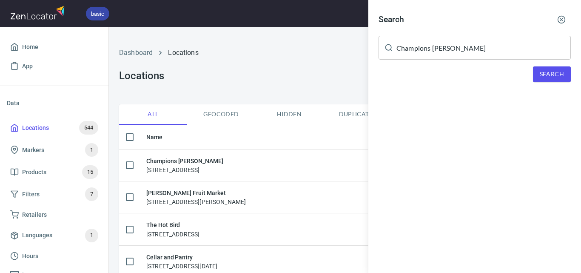
click at [546, 66] on div "Search Champions IGA Maddingley ​ Search" at bounding box center [475, 53] width 213 height 106
click at [549, 74] on span "Search" at bounding box center [552, 74] width 24 height 11
click at [36, 44] on div at bounding box center [290, 136] width 581 height 273
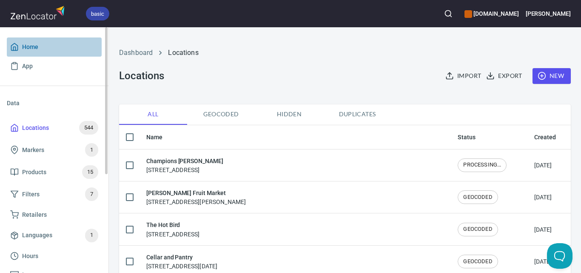
click at [21, 47] on span "Home" at bounding box center [54, 47] width 88 height 11
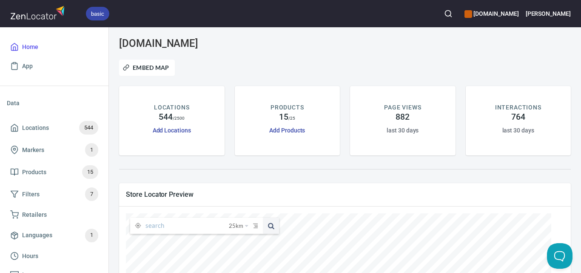
click at [178, 228] on input "text" at bounding box center [187, 225] width 83 height 16
paste input "Champions IGA Maddingley"
type input "Champions IGA Maddingley"
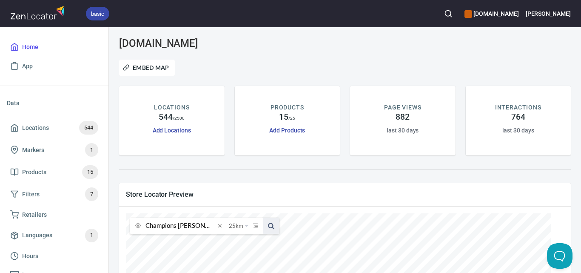
click at [271, 226] on span at bounding box center [271, 225] width 16 height 16
click at [49, 126] on span "Locations 544" at bounding box center [54, 128] width 88 height 14
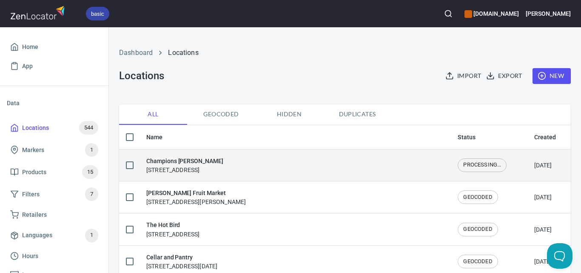
click at [465, 163] on span "PROCESSING..." at bounding box center [482, 165] width 48 height 8
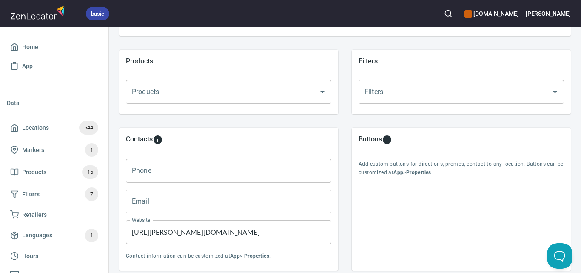
scroll to position [351, 0]
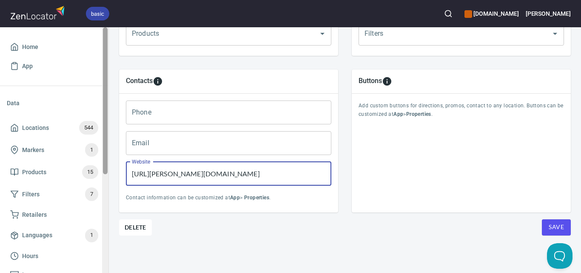
drag, startPoint x: 278, startPoint y: 170, endPoint x: 106, endPoint y: 169, distance: 172.4
click at [106, 169] on div "basic gippslandjersey.com.au Steve Home App Data Locations 544 Markers 1 Produc…" at bounding box center [290, 136] width 581 height 273
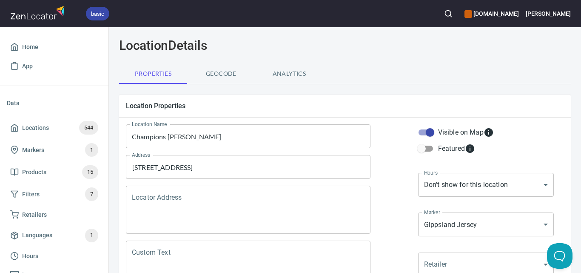
scroll to position [0, 0]
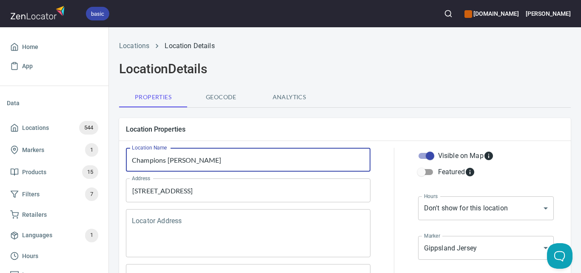
drag, startPoint x: 255, startPoint y: 165, endPoint x: 118, endPoint y: 159, distance: 137.1
click at [118, 159] on div "Location Properties Location Name Champions IGA Strathfieldsaye Location Name A…" at bounding box center [345, 220] width 466 height 218
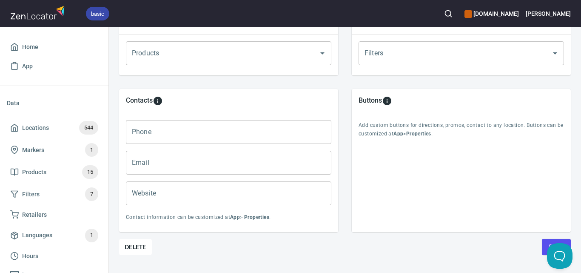
scroll to position [351, 0]
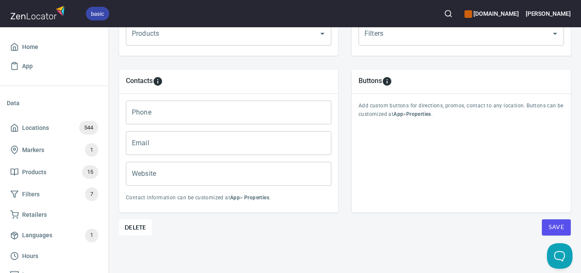
click at [555, 222] on span "Save" at bounding box center [556, 227] width 15 height 11
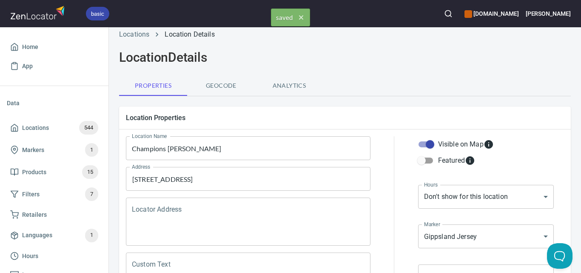
scroll to position [0, 0]
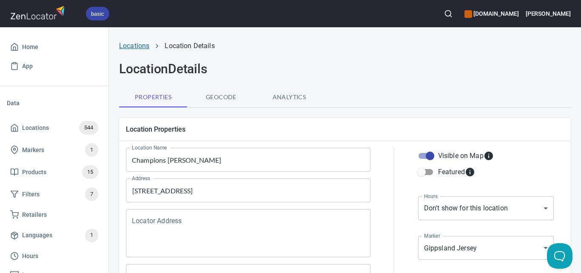
click at [138, 46] on link "Locations" at bounding box center [134, 46] width 30 height 8
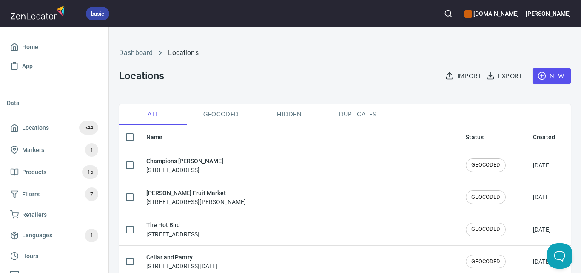
click at [552, 76] on span "New" at bounding box center [552, 76] width 25 height 11
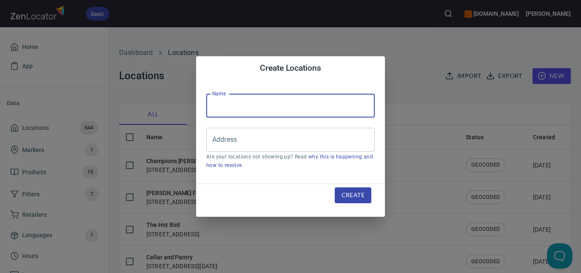
click at [277, 114] on input "text" at bounding box center [290, 106] width 169 height 24
paste input "Champions IGA Strathfieldsaye"
type input "Champions IGA Strathfieldsaye"
click at [344, 140] on input "Address" at bounding box center [284, 139] width 148 height 16
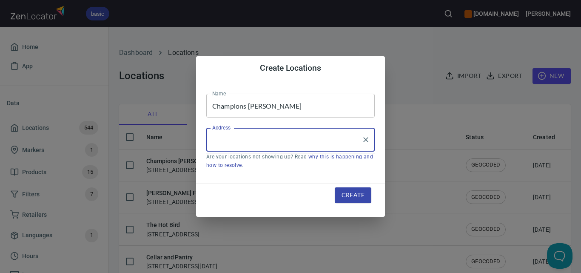
paste input "Shop 8/4A Mc Cormacks Rd, Maddingley, VIC 3340"
type input "Shop 8/4A Mc Cormacks Rd, Maddingley, VIC 3340"
click at [346, 192] on span "Create" at bounding box center [353, 195] width 23 height 11
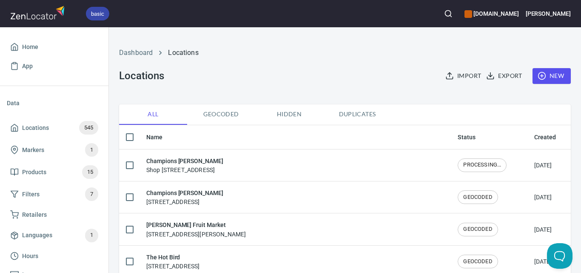
drag, startPoint x: 464, startPoint y: 170, endPoint x: 465, endPoint y: 165, distance: 5.2
click at [464, 169] on div "PROCESSING..." at bounding box center [482, 165] width 49 height 14
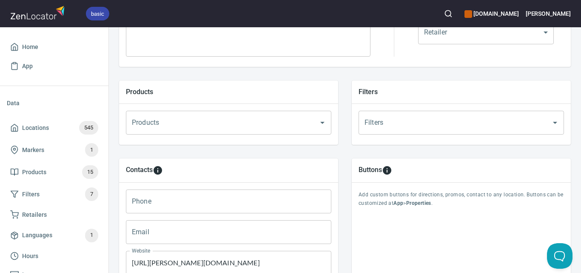
scroll to position [351, 0]
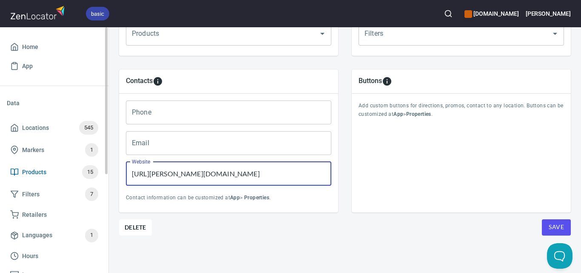
drag, startPoint x: 245, startPoint y: 172, endPoint x: 79, endPoint y: 171, distance: 166.0
click at [79, 171] on div "basic gippslandjersey.com.au Steve Home App Data Locations 545 Markers 1 Produc…" at bounding box center [290, 136] width 581 height 273
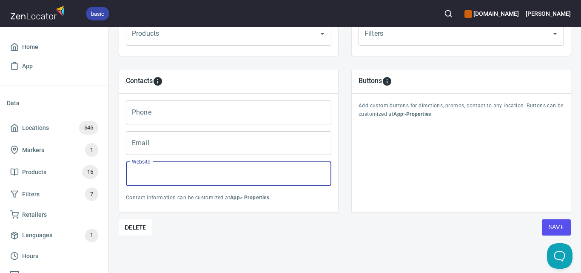
click at [554, 222] on span "Save" at bounding box center [556, 227] width 15 height 11
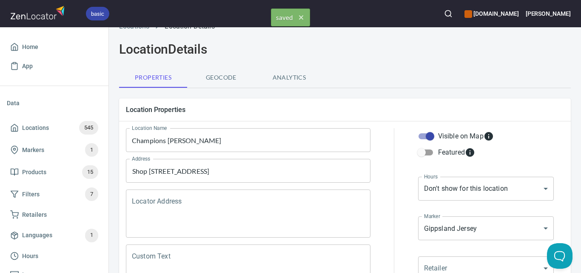
scroll to position [0, 0]
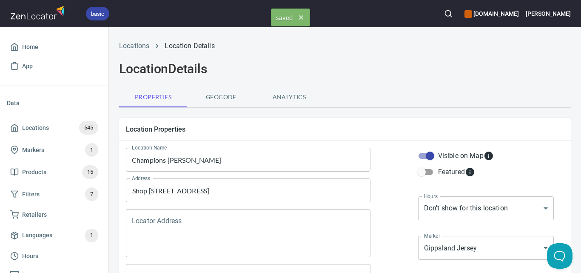
click at [142, 51] on div "Locations Location Details" at bounding box center [345, 46] width 462 height 20
drag, startPoint x: 149, startPoint y: 46, endPoint x: 340, endPoint y: 12, distance: 194.0
click at [149, 46] on link "Locations" at bounding box center [134, 46] width 30 height 8
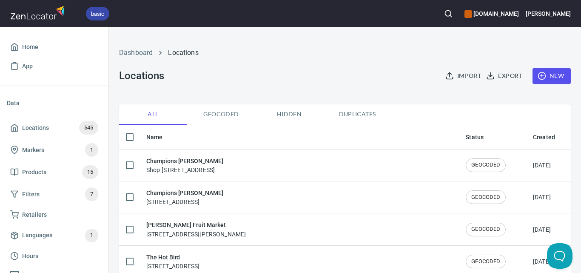
drag, startPoint x: 443, startPoint y: 164, endPoint x: 283, endPoint y: 164, distance: 160.0
click at [223, 163] on h6 "Champions IGA Strathfieldsaye" at bounding box center [184, 160] width 77 height 9
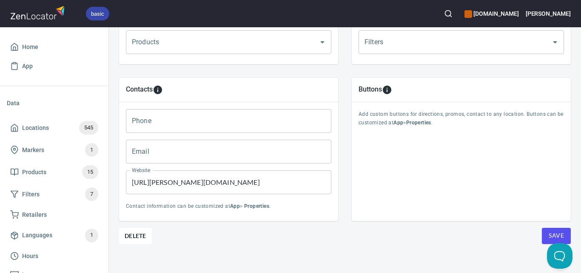
scroll to position [351, 0]
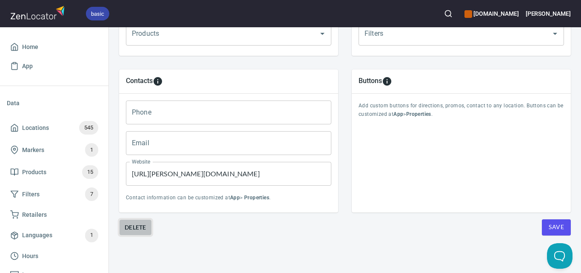
click at [131, 222] on span "Delete" at bounding box center [136, 227] width 22 height 10
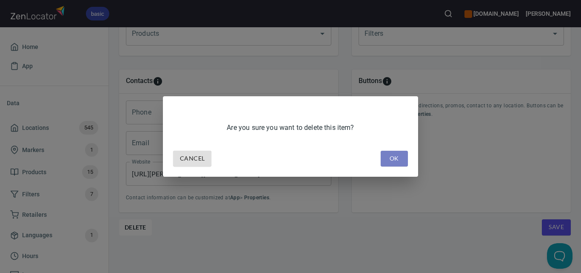
click at [400, 157] on span "OK" at bounding box center [395, 158] width 14 height 11
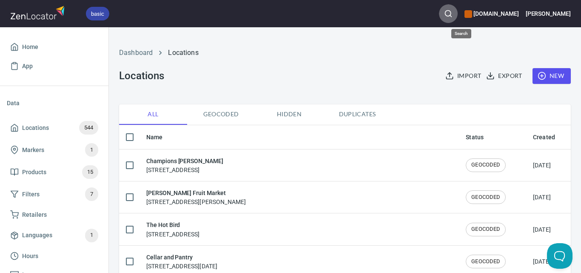
click at [458, 9] on button "button" at bounding box center [448, 13] width 19 height 19
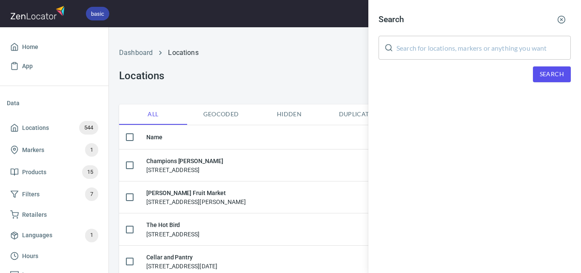
click at [470, 46] on input "text" at bounding box center [484, 48] width 174 height 24
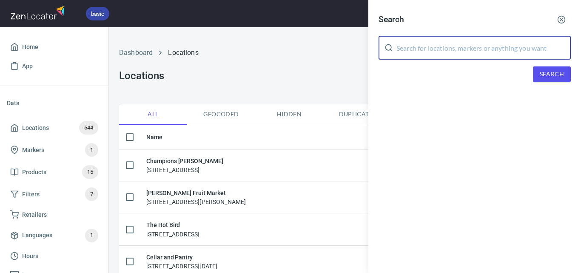
paste input "Champions Iga Maddingley"
type input "Champions Iga Maddingley"
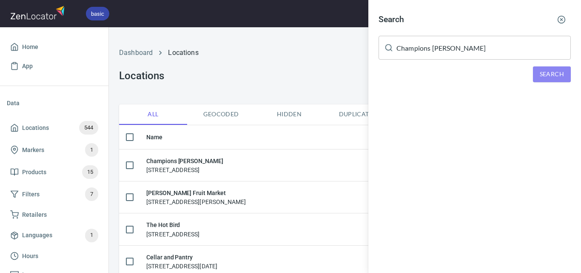
click at [556, 74] on span "Search" at bounding box center [552, 74] width 24 height 11
click at [270, 70] on div at bounding box center [290, 136] width 581 height 273
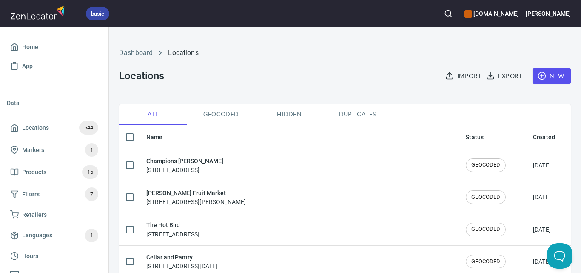
click at [549, 75] on span "New" at bounding box center [552, 76] width 25 height 11
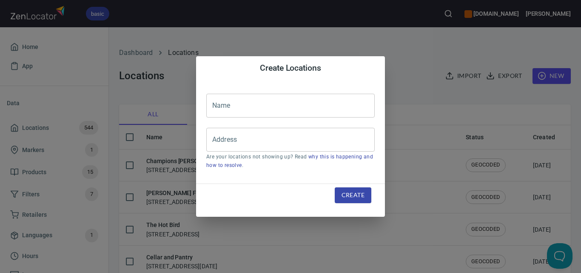
click at [323, 102] on input "text" at bounding box center [290, 106] width 169 height 24
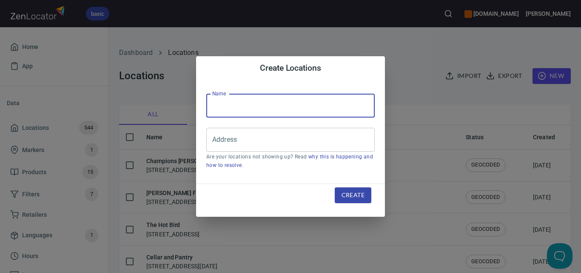
paste input "Champions Iga Maddingley"
type input "Champions Iga Maddingley"
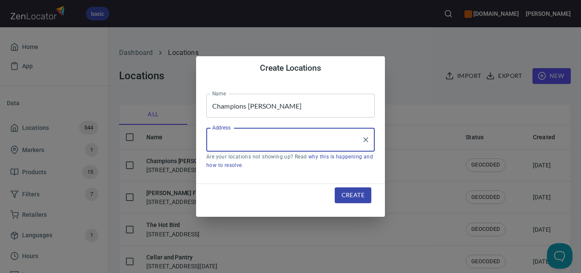
click at [323, 147] on input "Address" at bounding box center [284, 139] width 148 height 16
paste input "Shop 8/4A Mc Cormacks Rd, Maddingley, VIC 3340"
type input "Shop 8/4A Mc Cormacks Rd, Maddingley, VIC 3340"
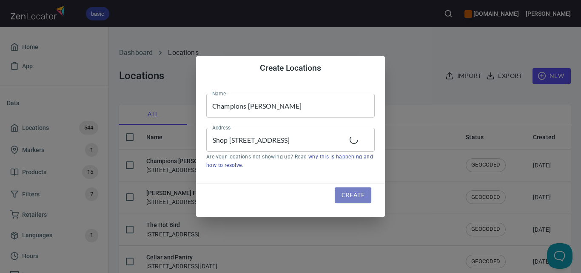
scroll to position [0, 0]
click at [352, 198] on span "Create" at bounding box center [353, 195] width 23 height 11
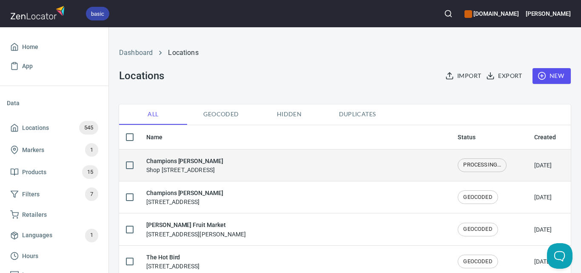
click at [467, 167] on span "PROCESSING..." at bounding box center [482, 165] width 48 height 8
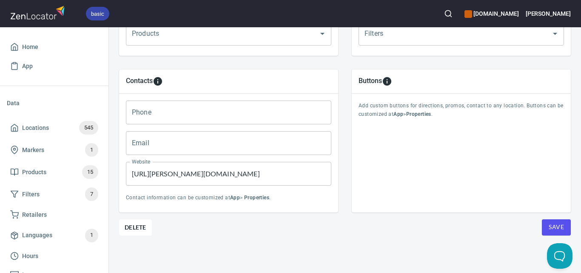
scroll to position [351, 0]
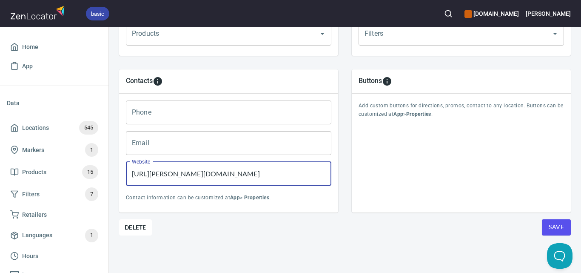
click at [229, 171] on input "https://aherns.com.au/" at bounding box center [229, 174] width 206 height 24
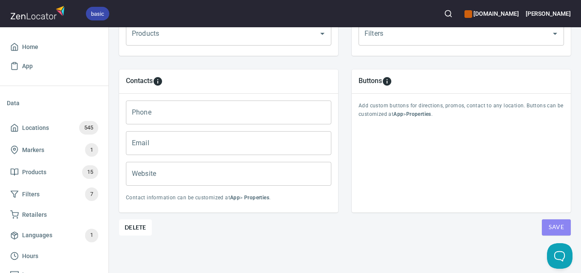
click at [549, 222] on span "Save" at bounding box center [556, 227] width 15 height 11
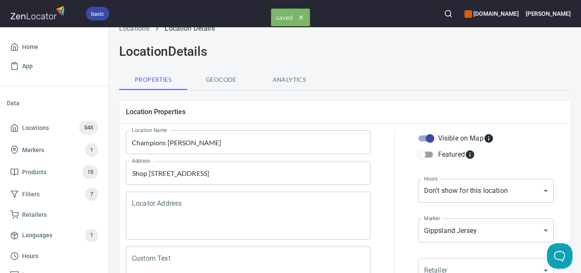
scroll to position [0, 0]
